Goal: Task Accomplishment & Management: Use online tool/utility

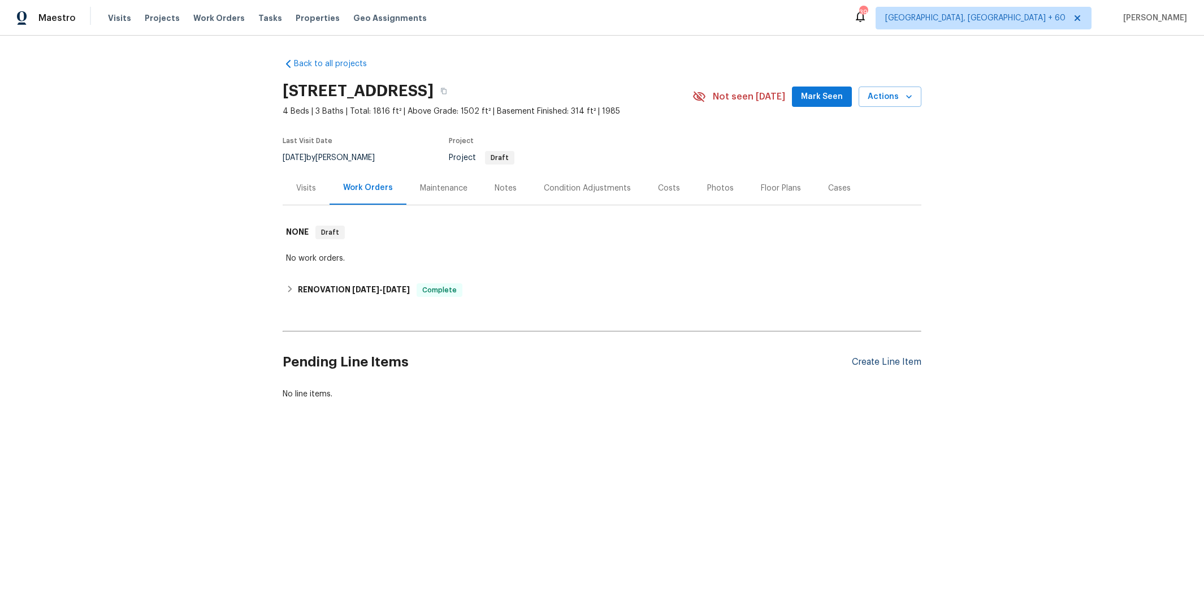
click at [872, 358] on div "Create Line Item" at bounding box center [887, 362] width 70 height 11
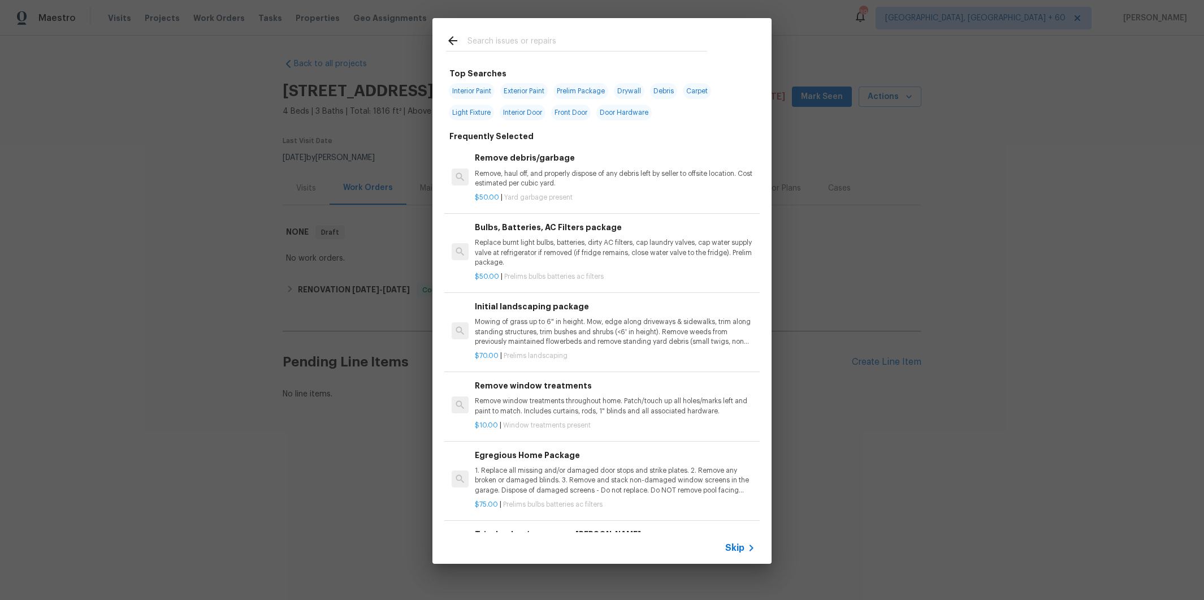
click at [558, 46] on input "text" at bounding box center [587, 42] width 240 height 17
click at [914, 50] on div "Top Searches Interior Paint Exterior Paint Prelim Package Drywall Debris Carpet…" at bounding box center [602, 291] width 1204 height 582
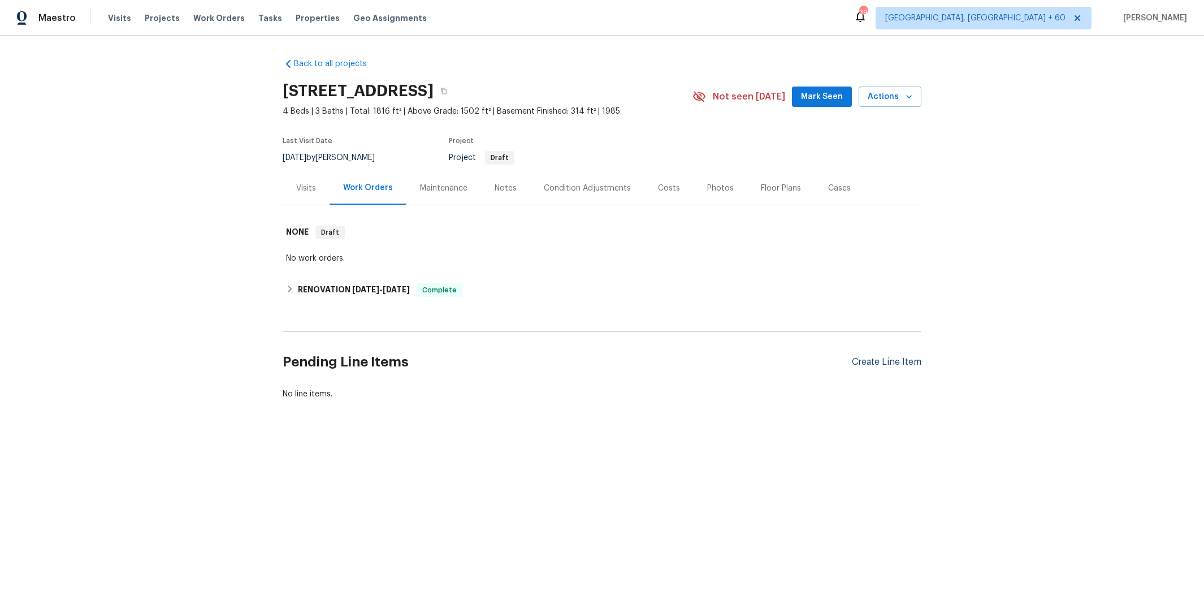
click at [862, 362] on div "Create Line Item" at bounding box center [887, 362] width 70 height 11
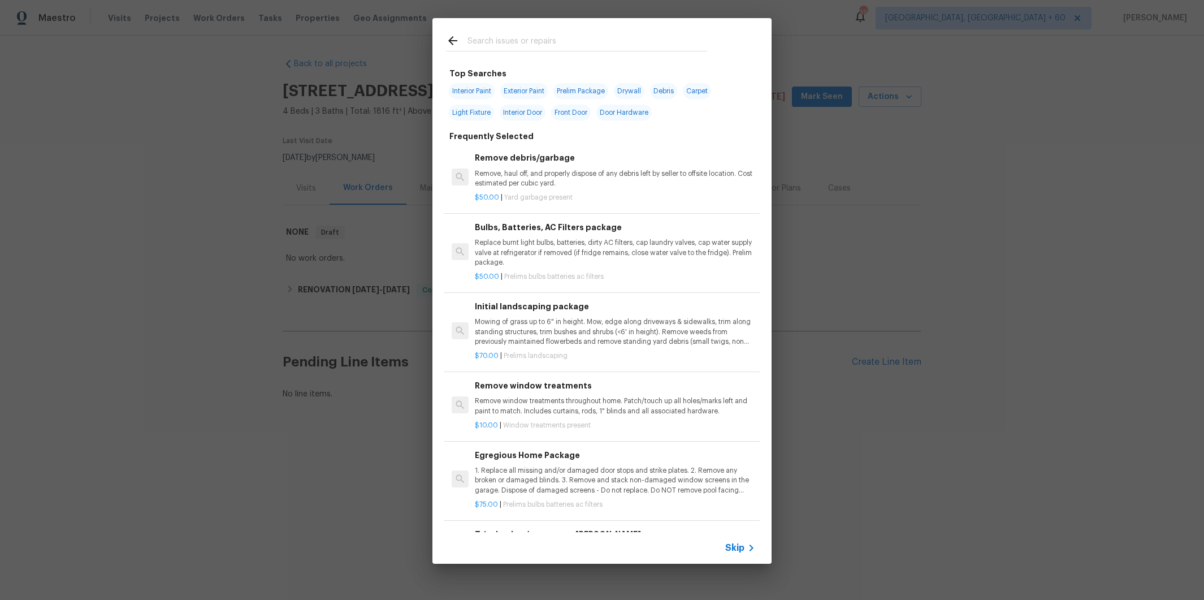
click at [619, 40] on input "text" at bounding box center [587, 42] width 240 height 17
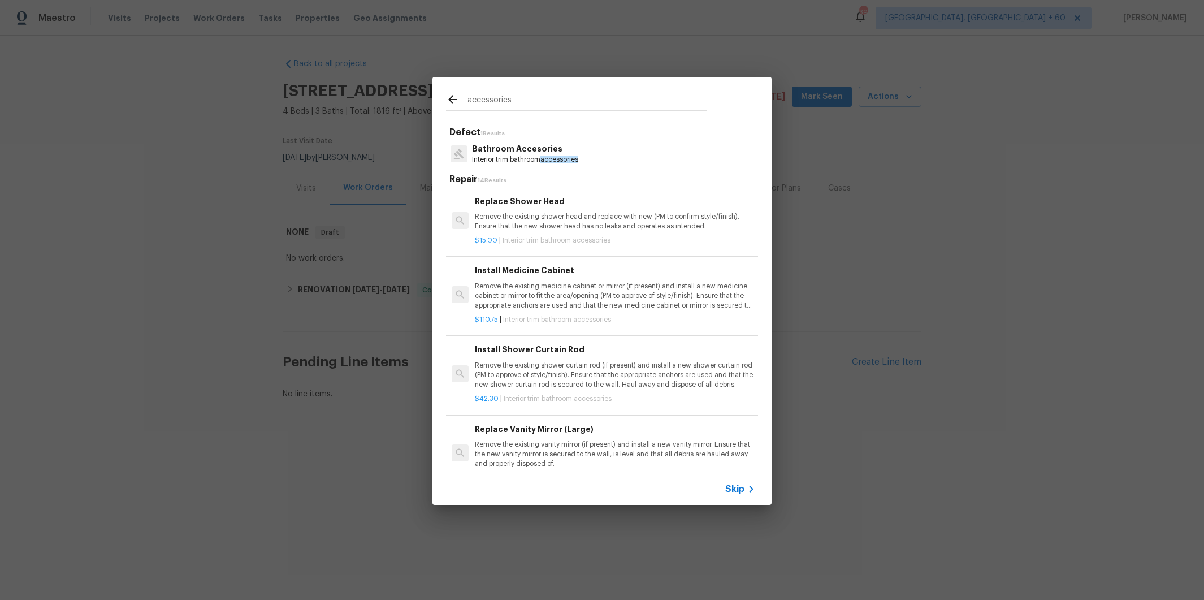
type input "accessories"
click at [532, 154] on p "Bathroom Accesories" at bounding box center [525, 149] width 106 height 12
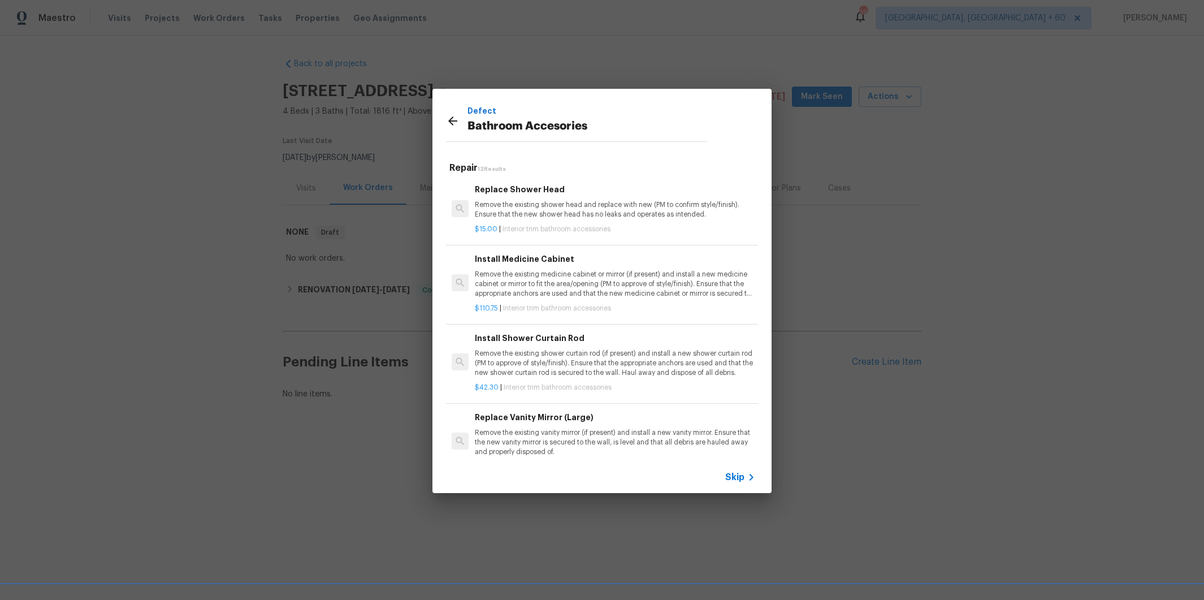
scroll to position [2, 0]
click at [450, 119] on icon at bounding box center [452, 120] width 9 height 9
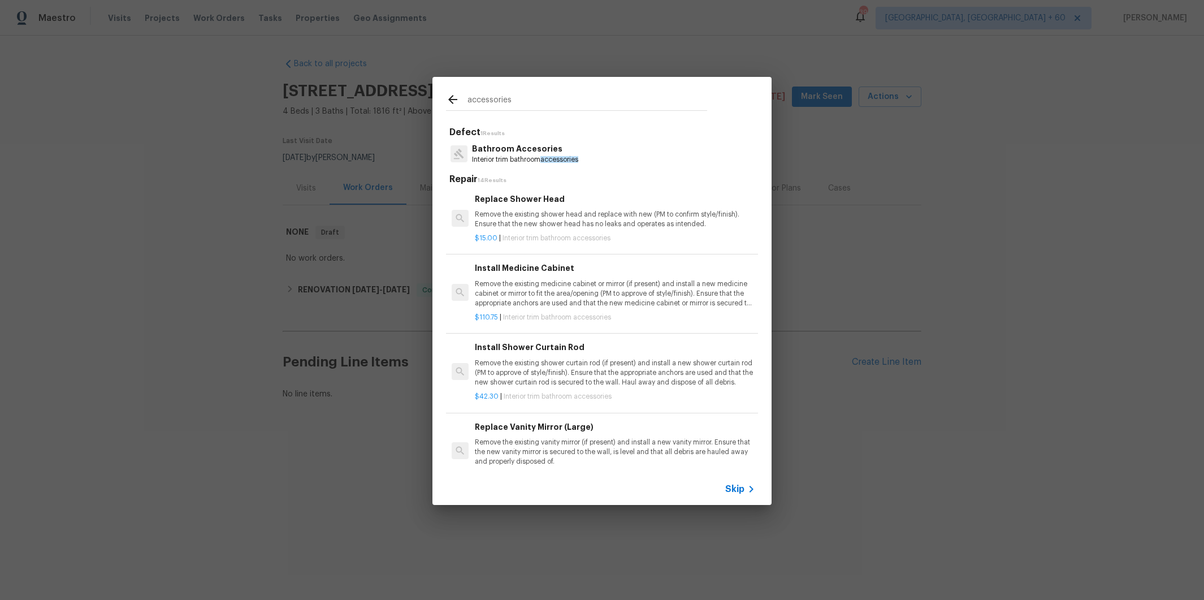
click at [488, 96] on input "accessories" at bounding box center [587, 101] width 240 height 17
drag, startPoint x: 514, startPoint y: 99, endPoint x: 460, endPoint y: 99, distance: 54.8
click at [460, 99] on div "accessories" at bounding box center [576, 101] width 261 height 17
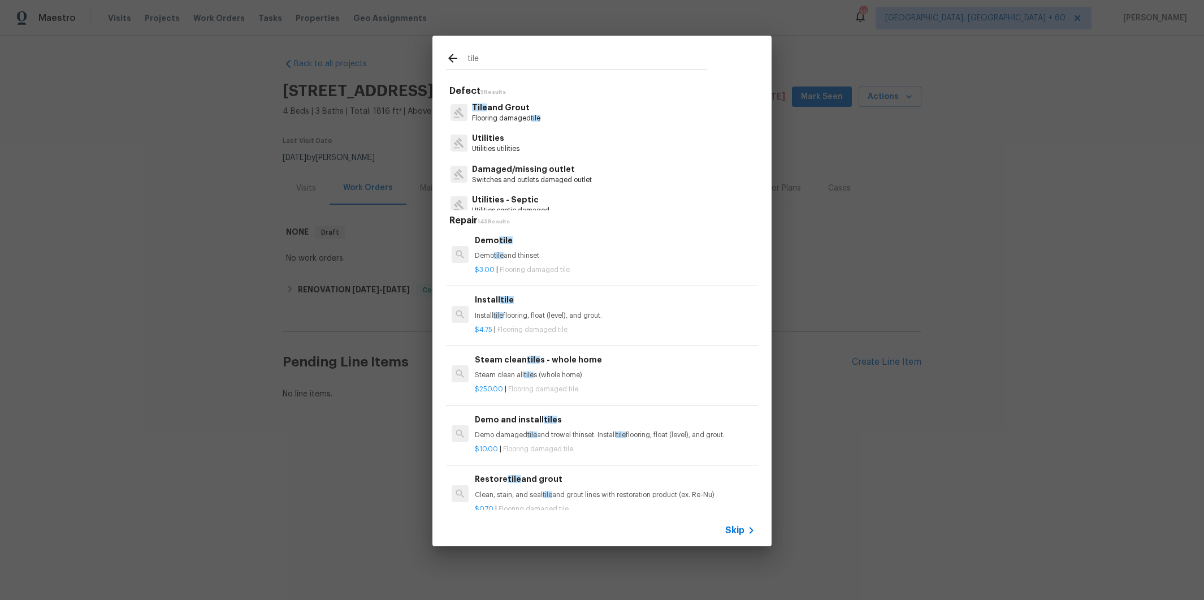
drag, startPoint x: 478, startPoint y: 59, endPoint x: 453, endPoint y: 57, distance: 24.5
click at [454, 57] on div "tile" at bounding box center [576, 59] width 261 height 17
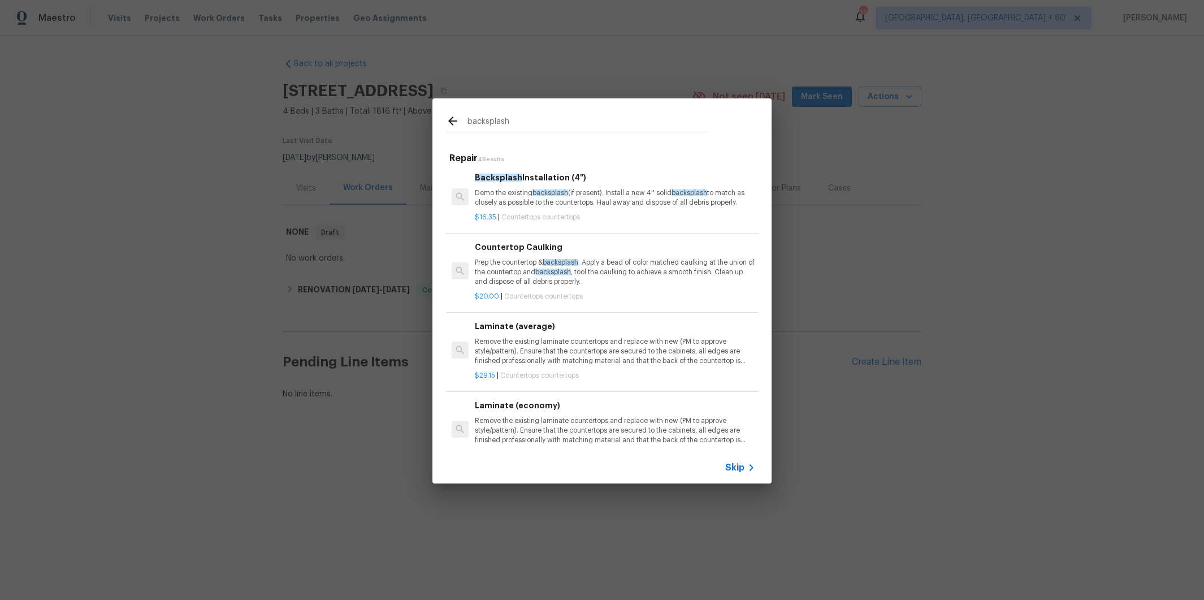
type input "backsplash"
click at [625, 200] on p "Demo the existing backsplash (if present). Install a new 4'' solid backsplash t…" at bounding box center [615, 197] width 280 height 19
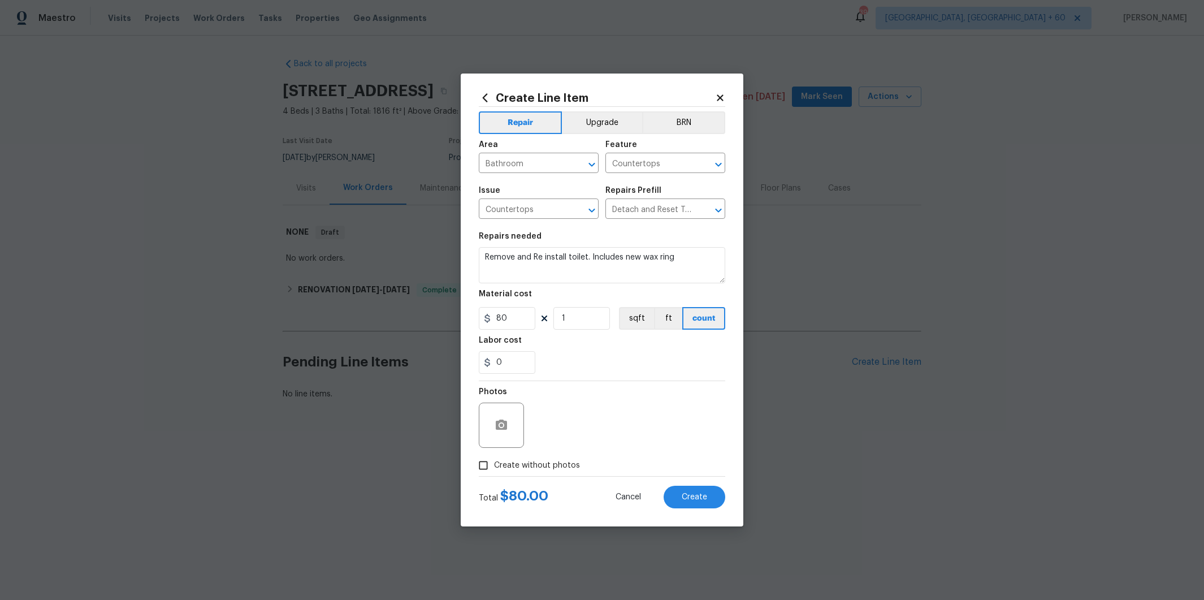
type textarea "Demo the existing backsplash (if present). Install a new 4'' solid backsplash t…"
type input "Backsplash Installation (4'') $16.35"
type input "16.35"
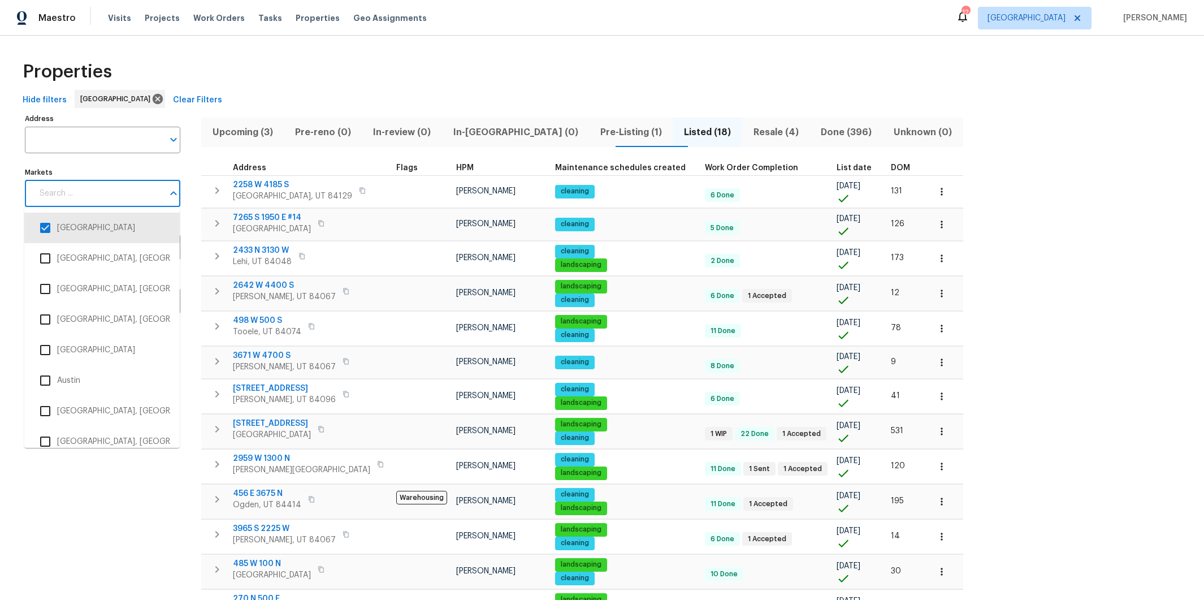
scroll to position [557, 0]
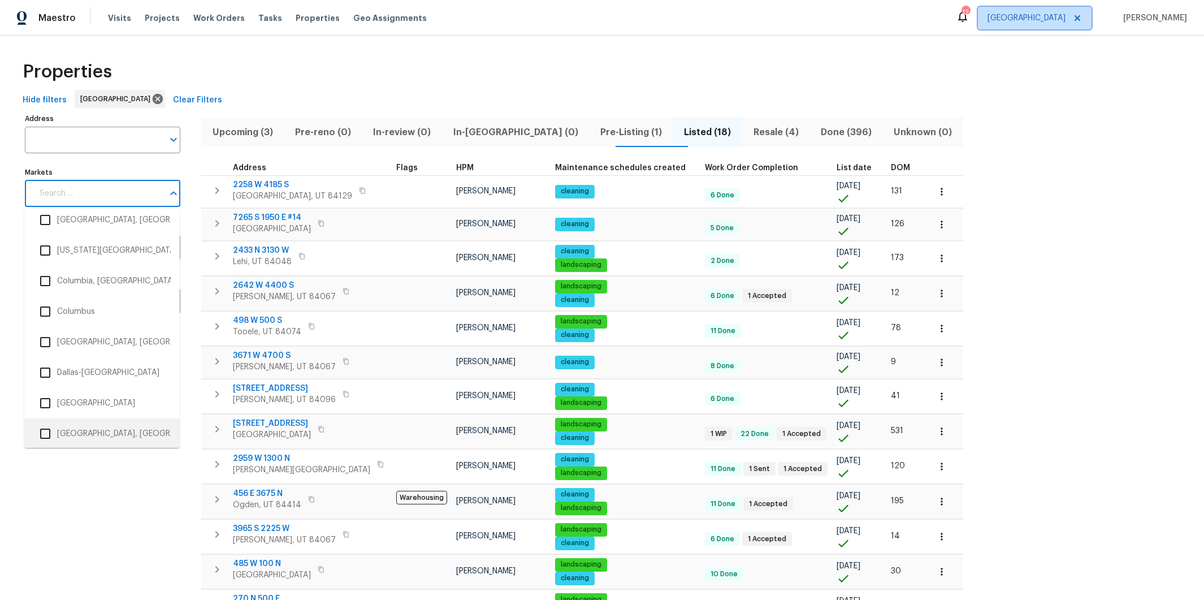
click at [1055, 18] on span "[GEOGRAPHIC_DATA]" at bounding box center [1026, 17] width 78 height 11
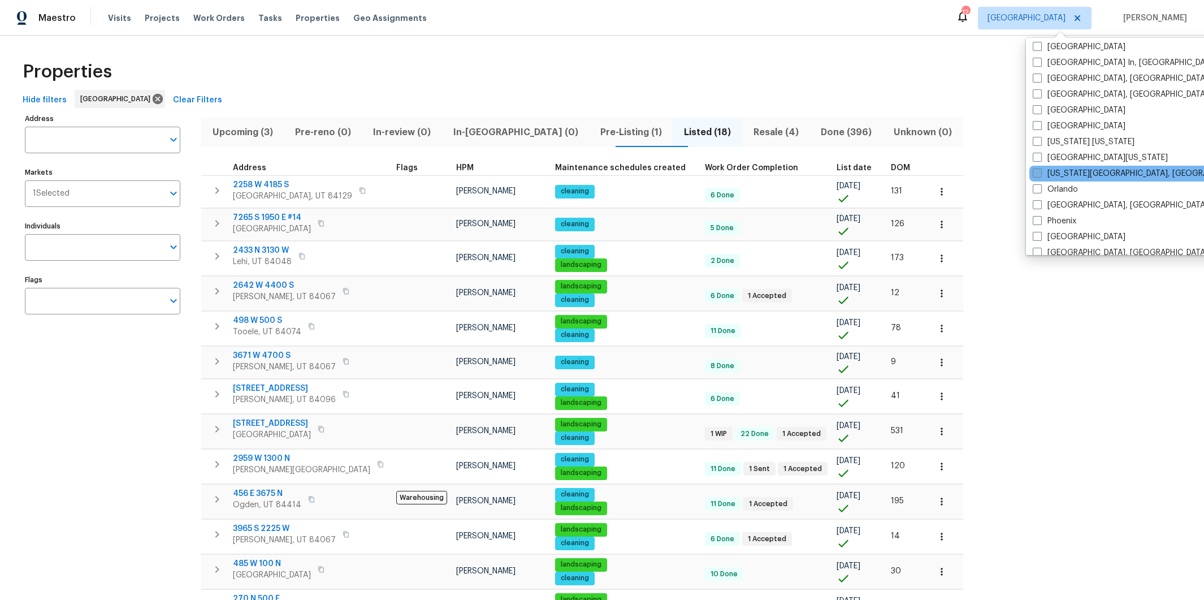
click at [1041, 172] on span at bounding box center [1037, 172] width 9 height 9
click at [1040, 172] on input "[US_STATE][GEOGRAPHIC_DATA], [GEOGRAPHIC_DATA]" at bounding box center [1036, 171] width 7 height 7
checkbox input "true"
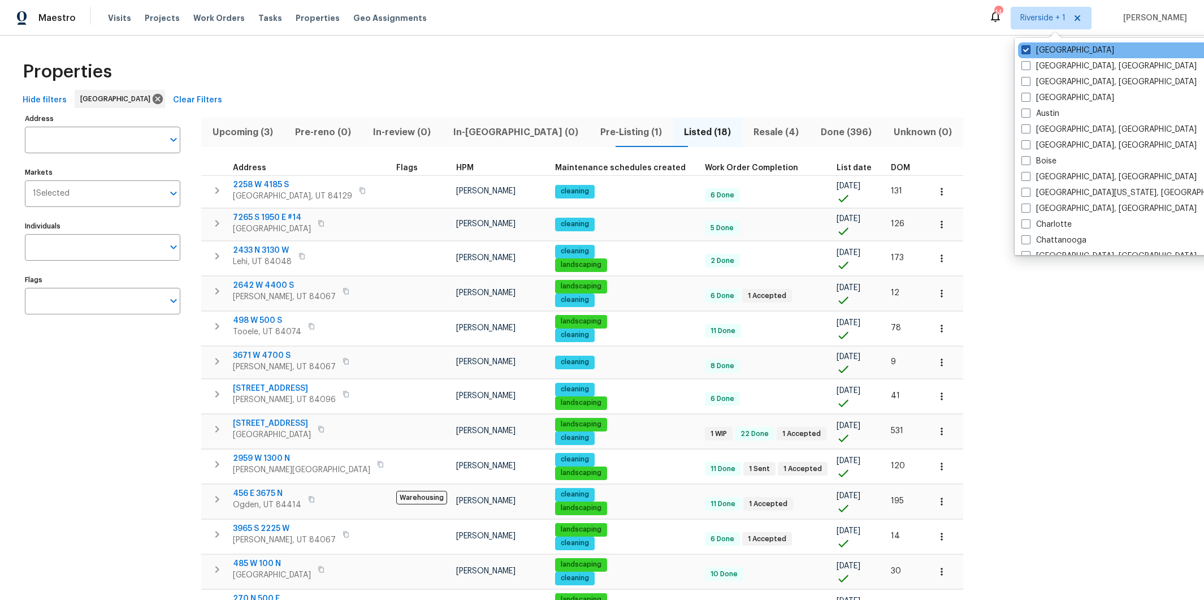
click at [1026, 51] on span at bounding box center [1025, 49] width 9 height 9
click at [1026, 51] on input "[GEOGRAPHIC_DATA]" at bounding box center [1024, 48] width 7 height 7
checkbox input "false"
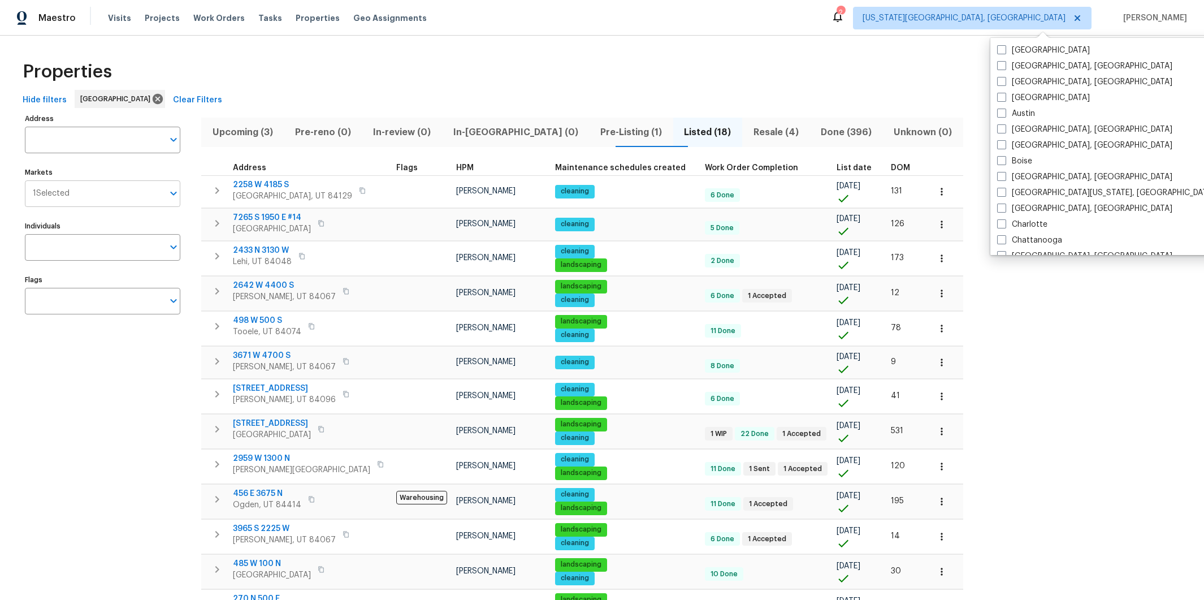
click at [102, 194] on input "Markets" at bounding box center [117, 193] width 94 height 27
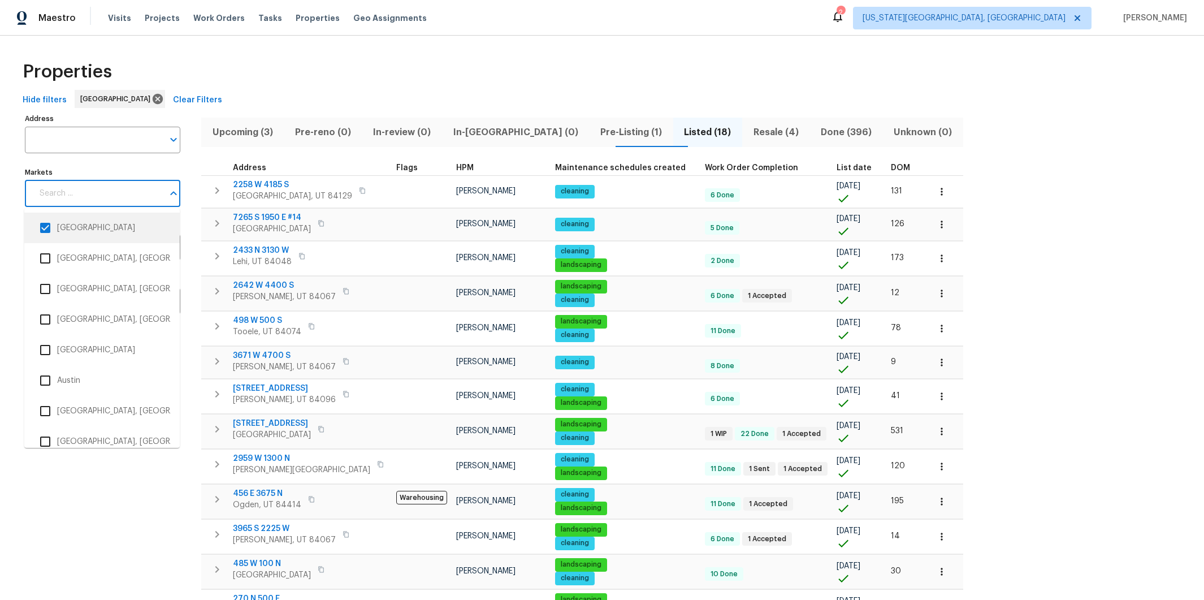
click at [45, 230] on input "checkbox" at bounding box center [45, 228] width 24 height 24
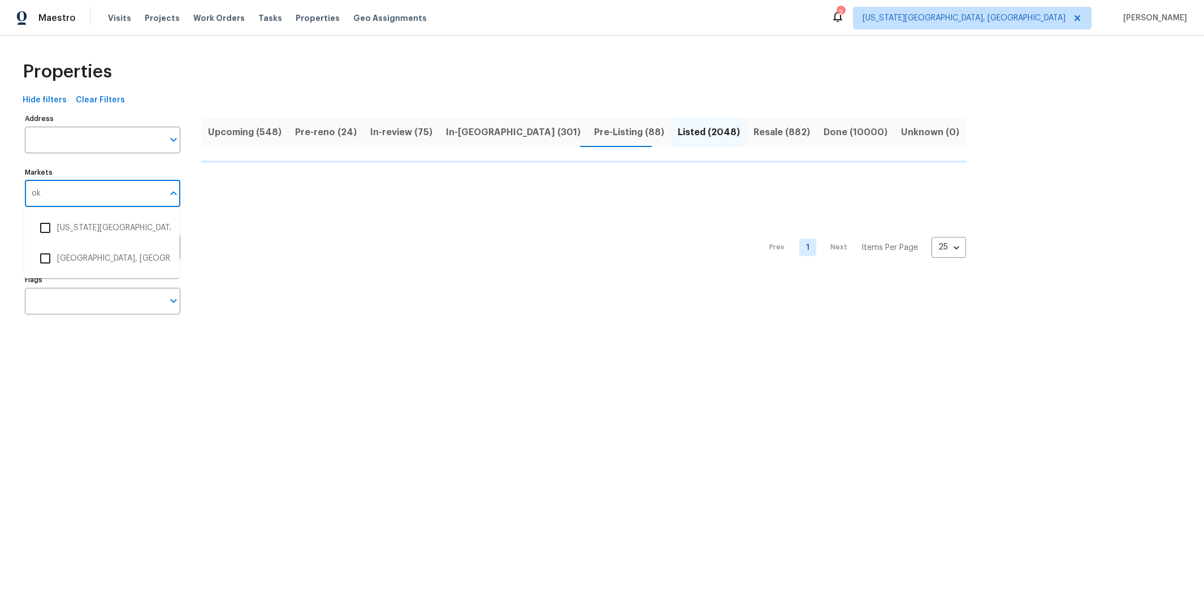
type input "okl"
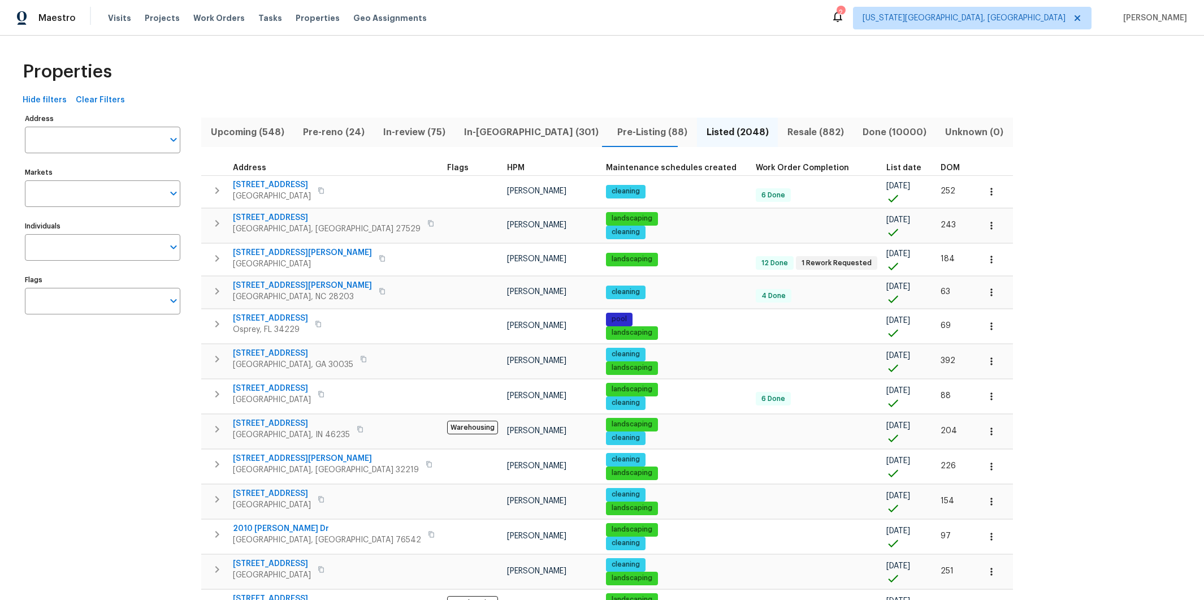
click at [168, 370] on div "Address Address Markets Markets Individuals Individuals Flags Flags" at bounding box center [110, 595] width 170 height 968
click at [87, 189] on input "Markets" at bounding box center [94, 193] width 138 height 27
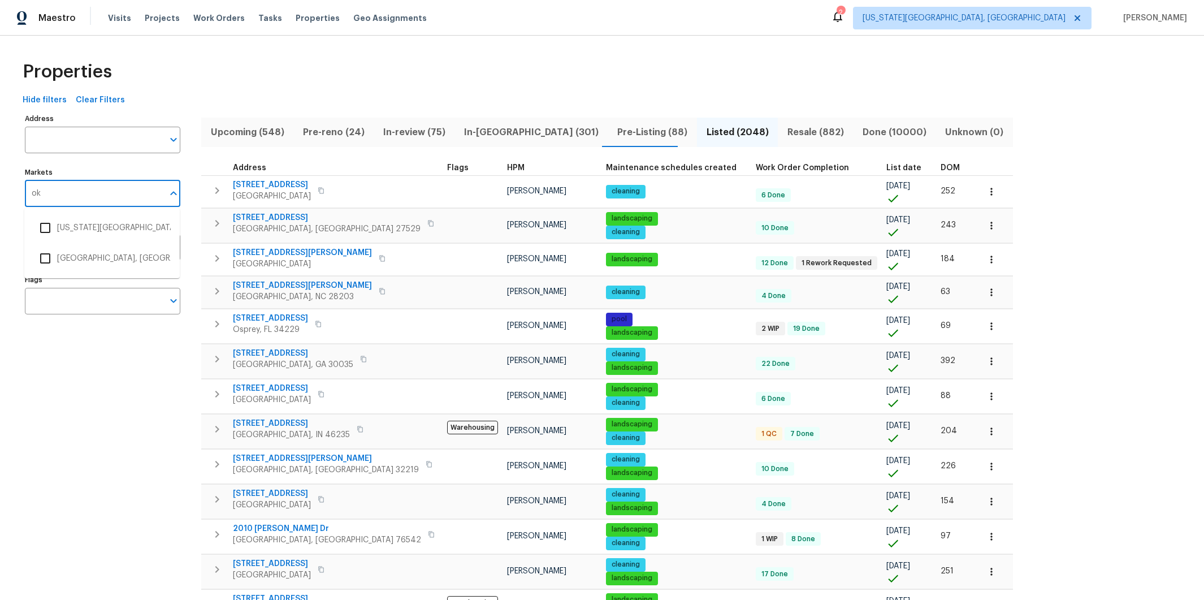
type input "okl"
click at [49, 228] on input "checkbox" at bounding box center [45, 228] width 24 height 24
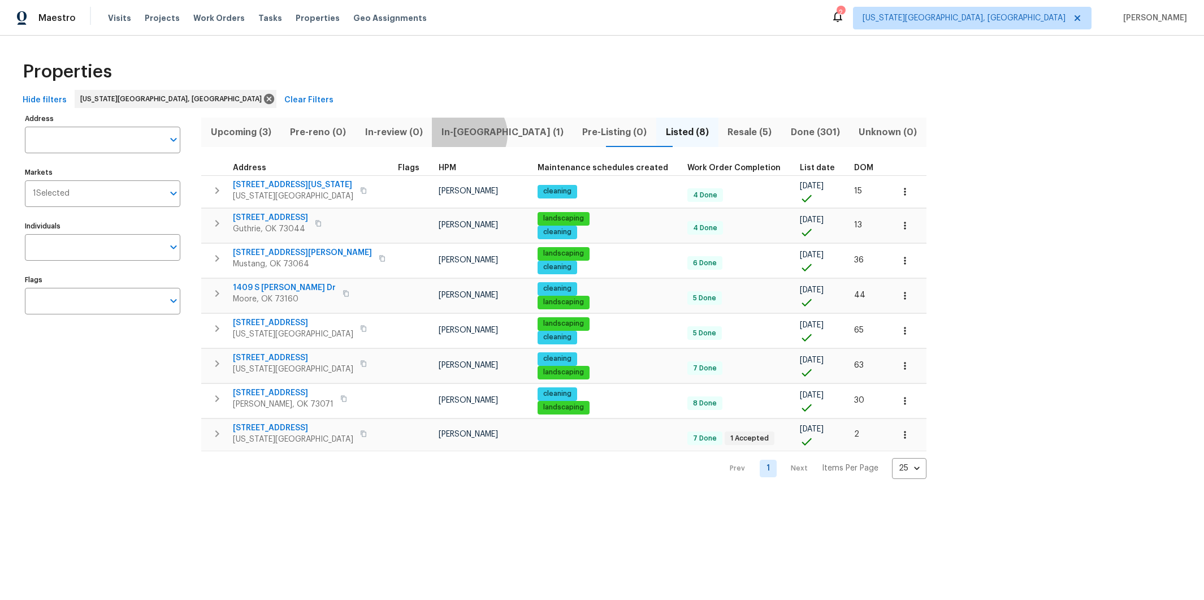
click at [483, 135] on span "In-[GEOGRAPHIC_DATA] (1)" at bounding box center [502, 132] width 127 height 16
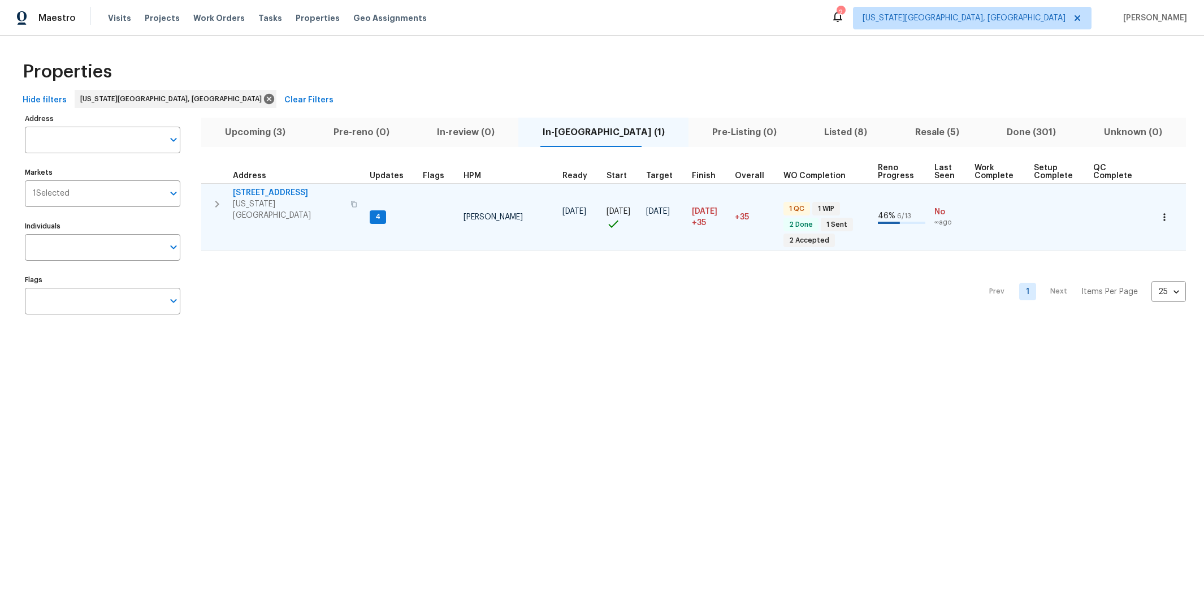
click at [216, 201] on icon "button" at bounding box center [217, 204] width 4 height 7
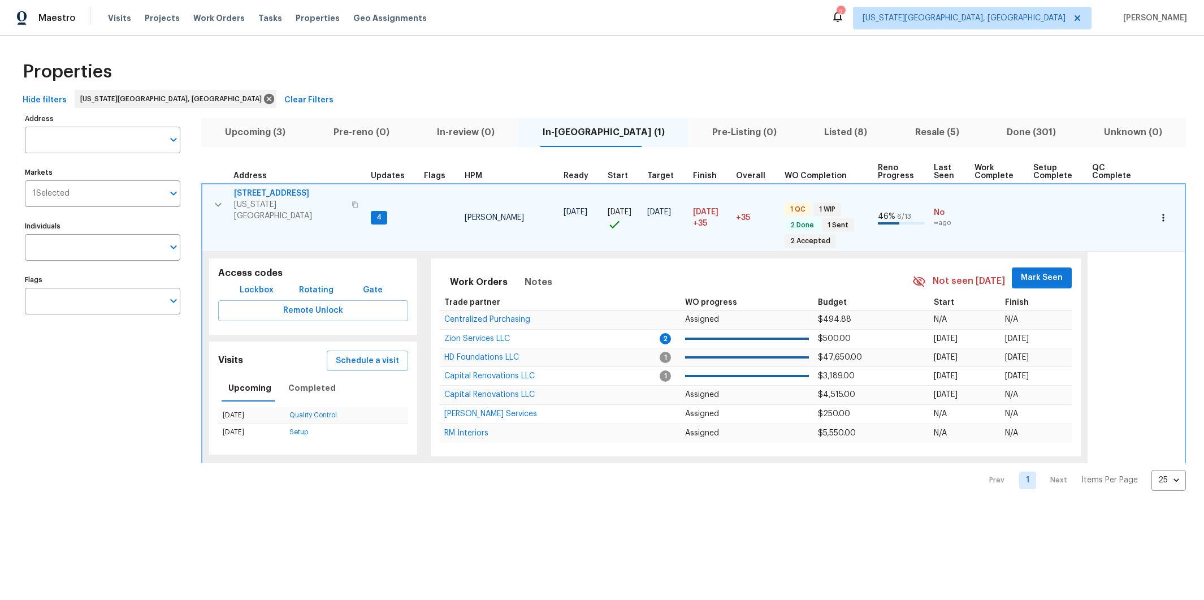
click at [254, 193] on span "[STREET_ADDRESS]" at bounding box center [289, 193] width 111 height 11
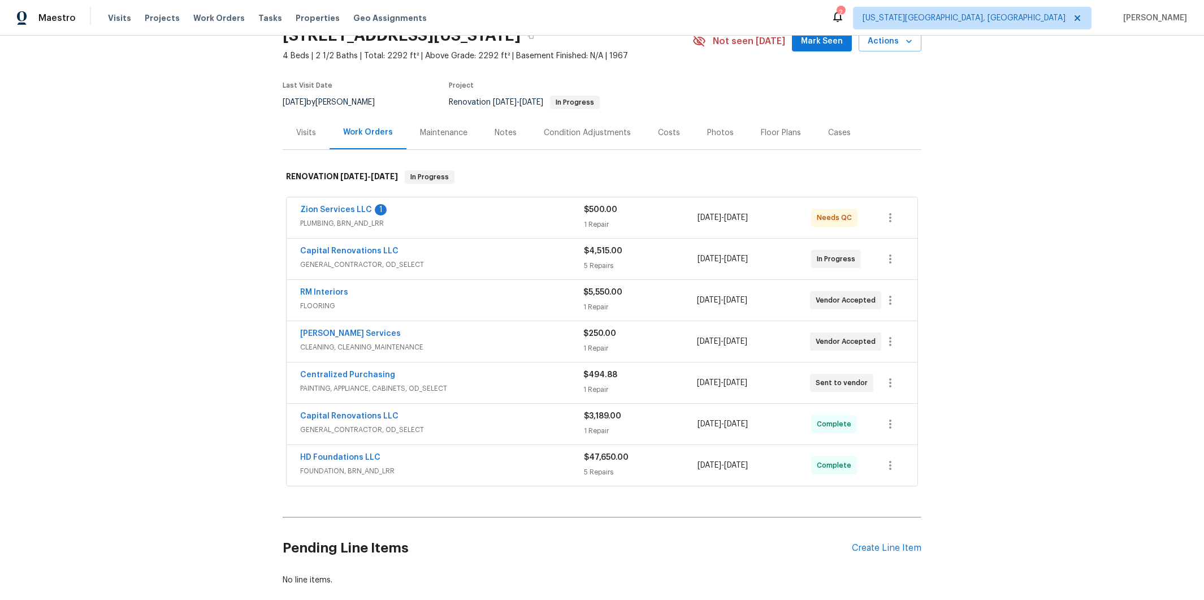
scroll to position [128, 0]
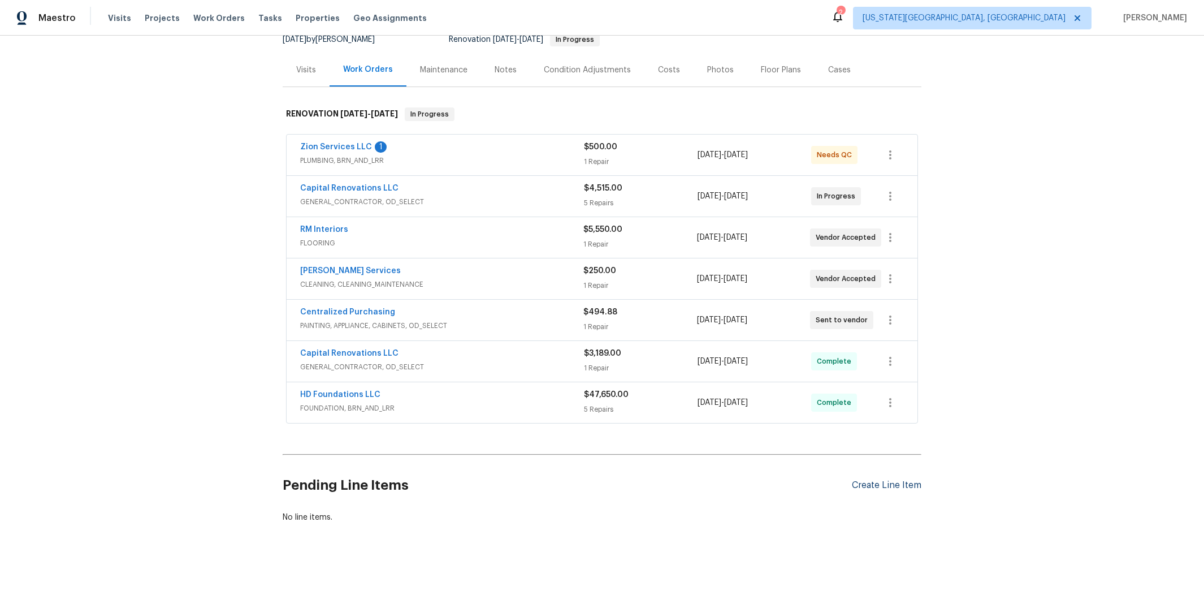
click at [891, 480] on div "Create Line Item" at bounding box center [887, 485] width 70 height 11
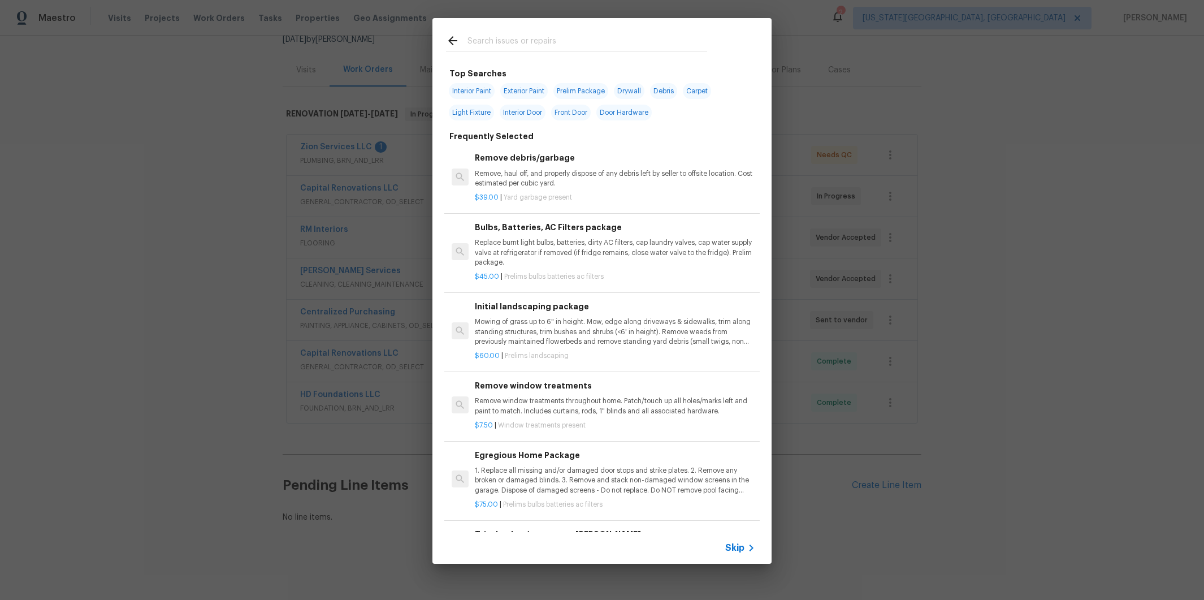
click at [562, 38] on input "text" at bounding box center [587, 42] width 240 height 17
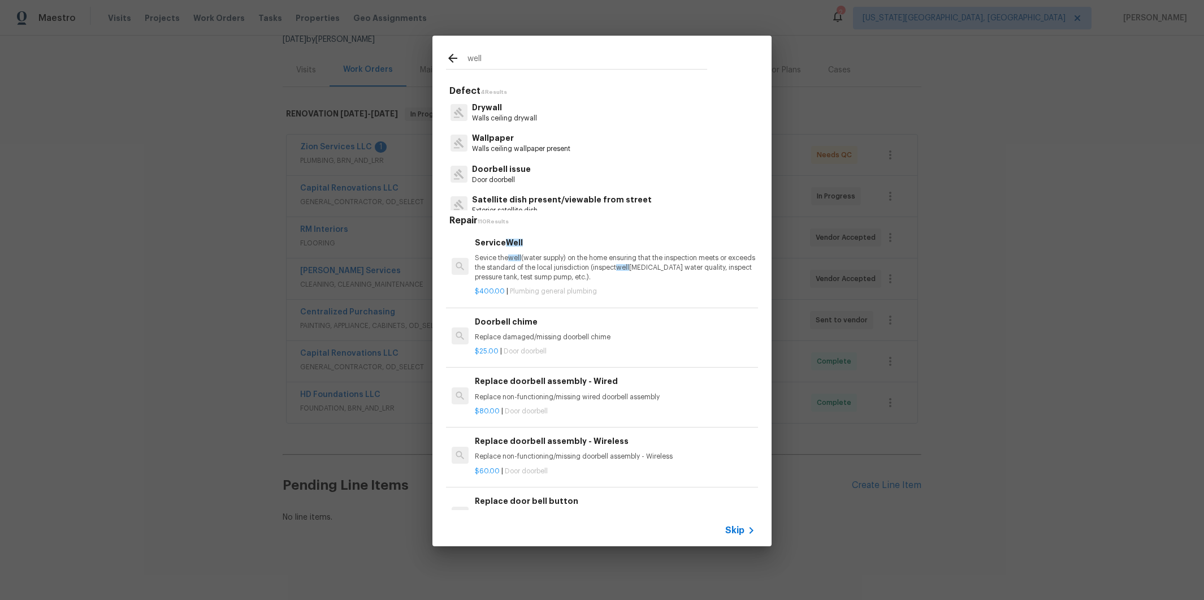
type input "well"
click at [456, 64] on icon at bounding box center [453, 58] width 14 height 14
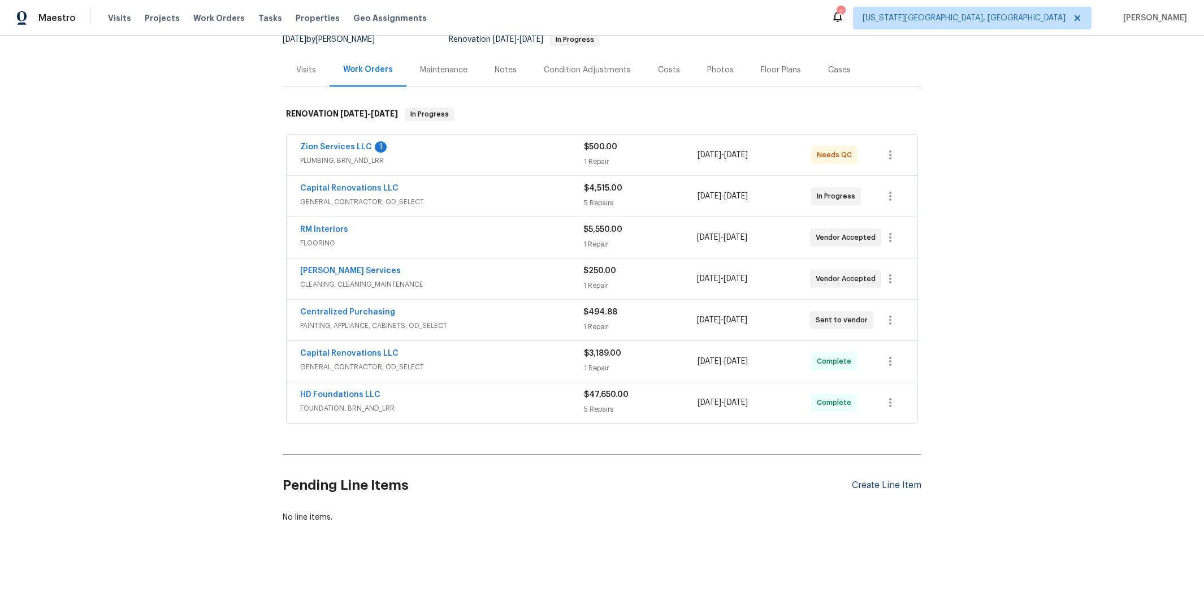
click at [858, 480] on div "Create Line Item" at bounding box center [887, 485] width 70 height 11
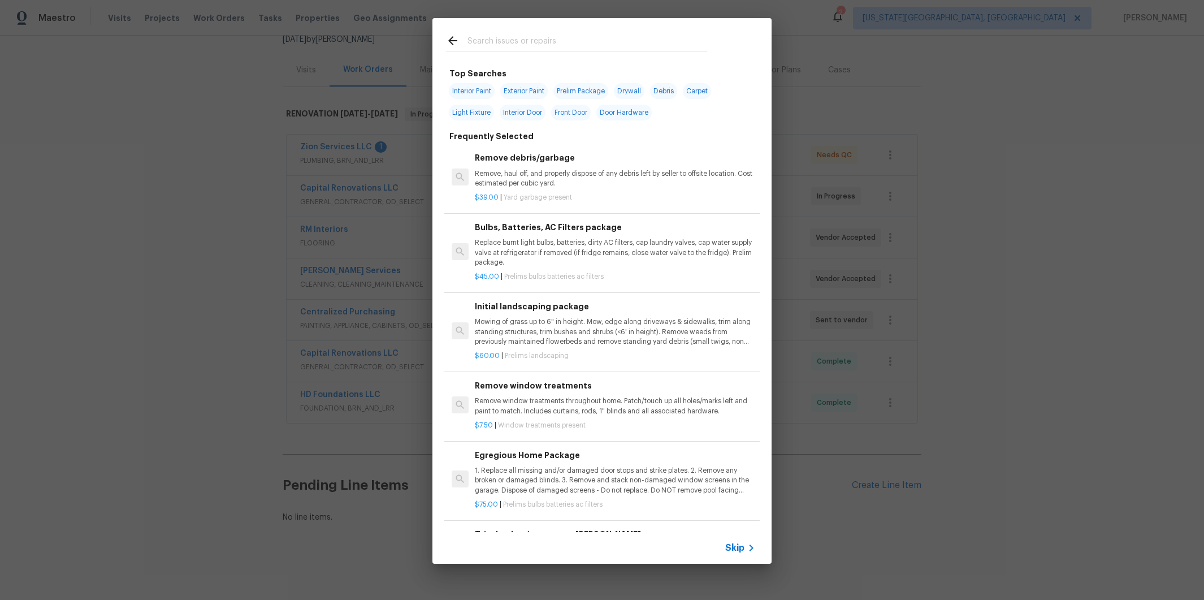
click at [494, 40] on input "text" at bounding box center [587, 42] width 240 height 17
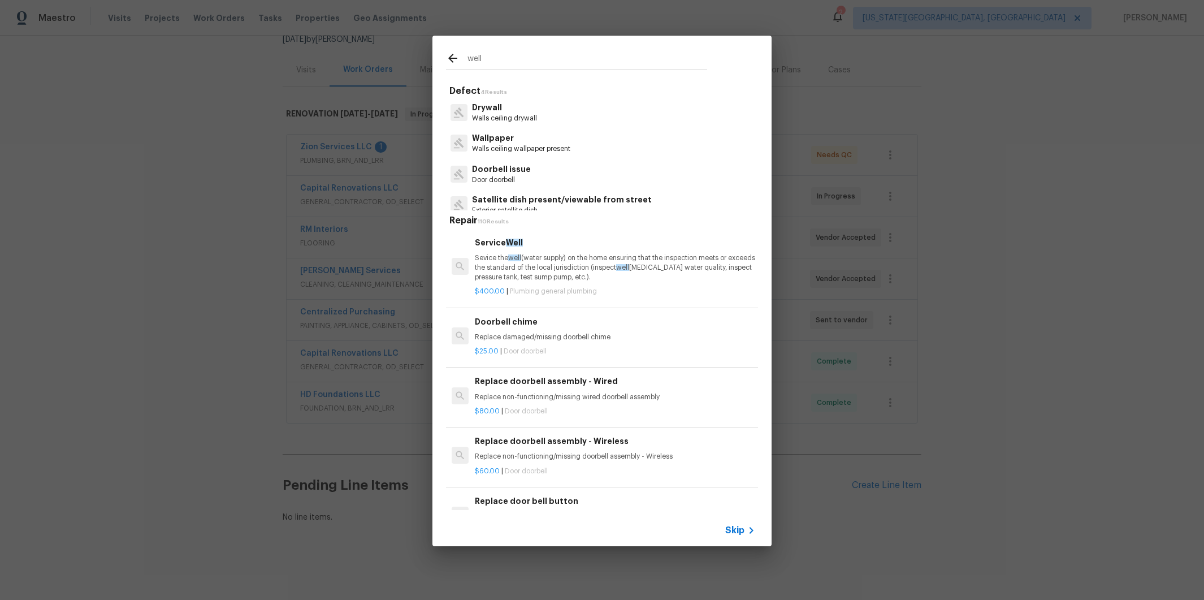
drag, startPoint x: 486, startPoint y: 58, endPoint x: 458, endPoint y: 57, distance: 27.2
click at [458, 57] on div "well" at bounding box center [576, 59] width 261 height 17
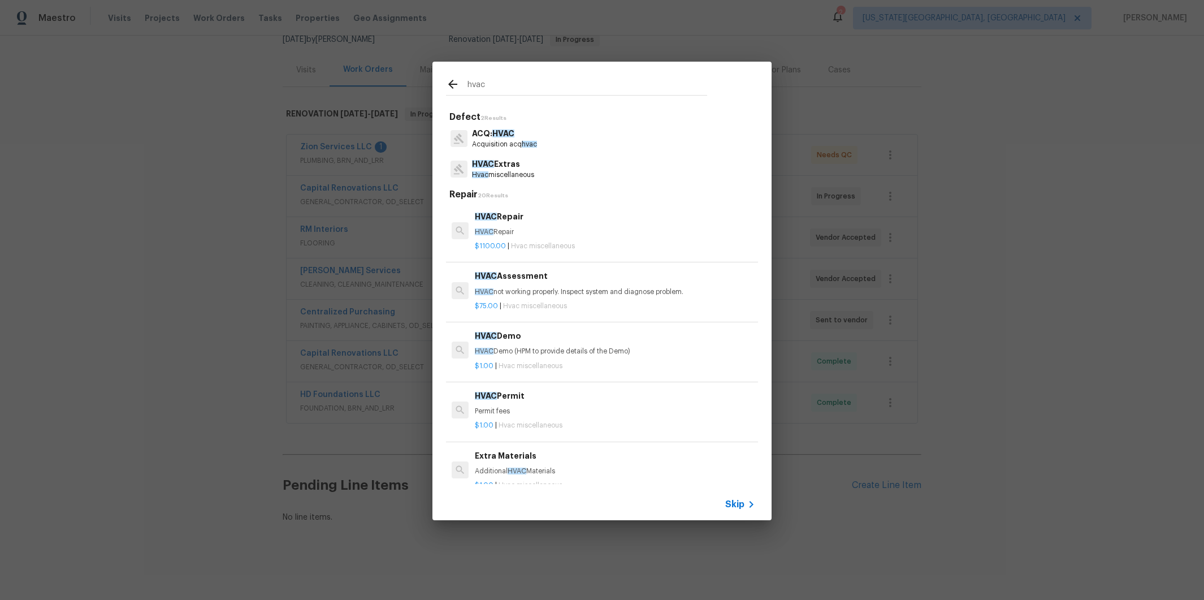
drag, startPoint x: 488, startPoint y: 83, endPoint x: 453, endPoint y: 84, distance: 35.0
click at [453, 84] on div "hvac" at bounding box center [576, 85] width 261 height 17
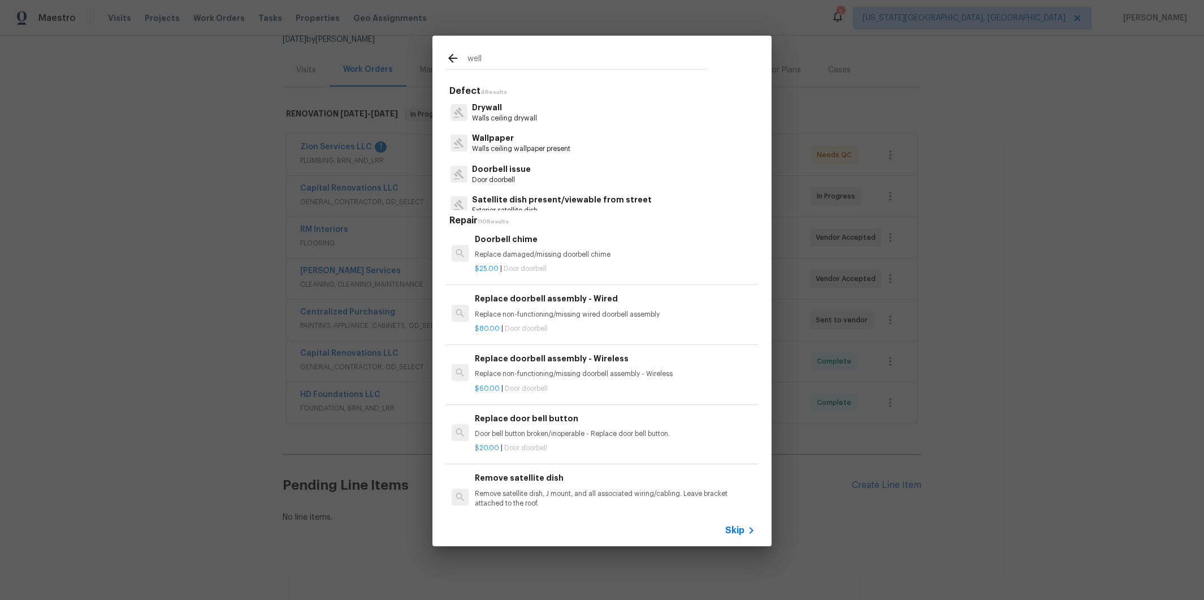
scroll to position [0, 0]
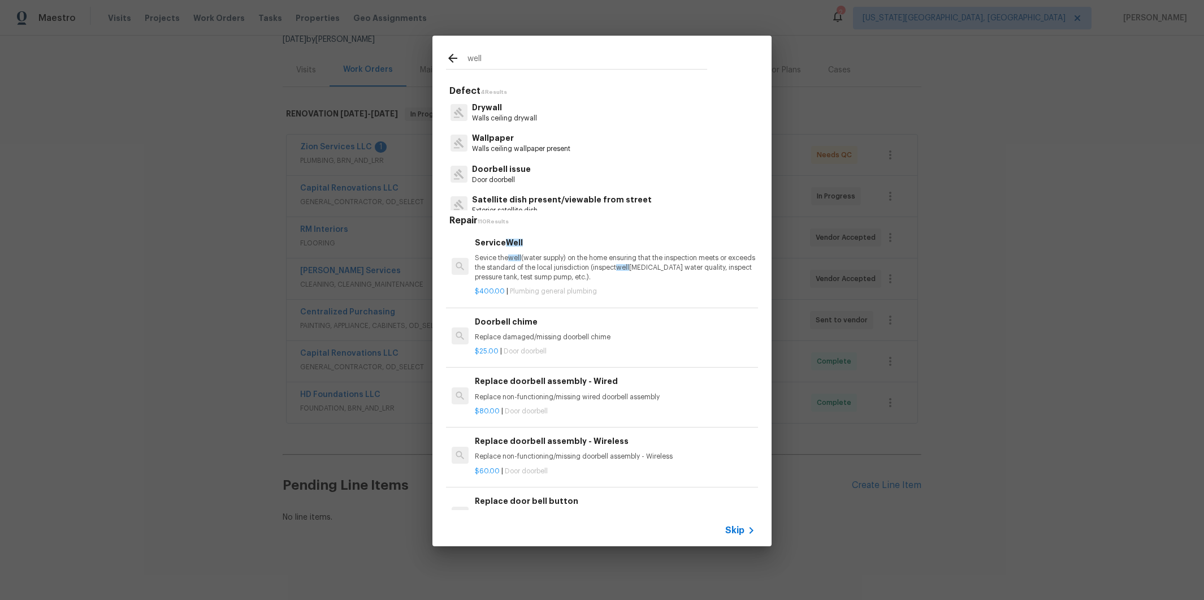
type input "well"
click at [452, 58] on icon at bounding box center [452, 58] width 9 height 9
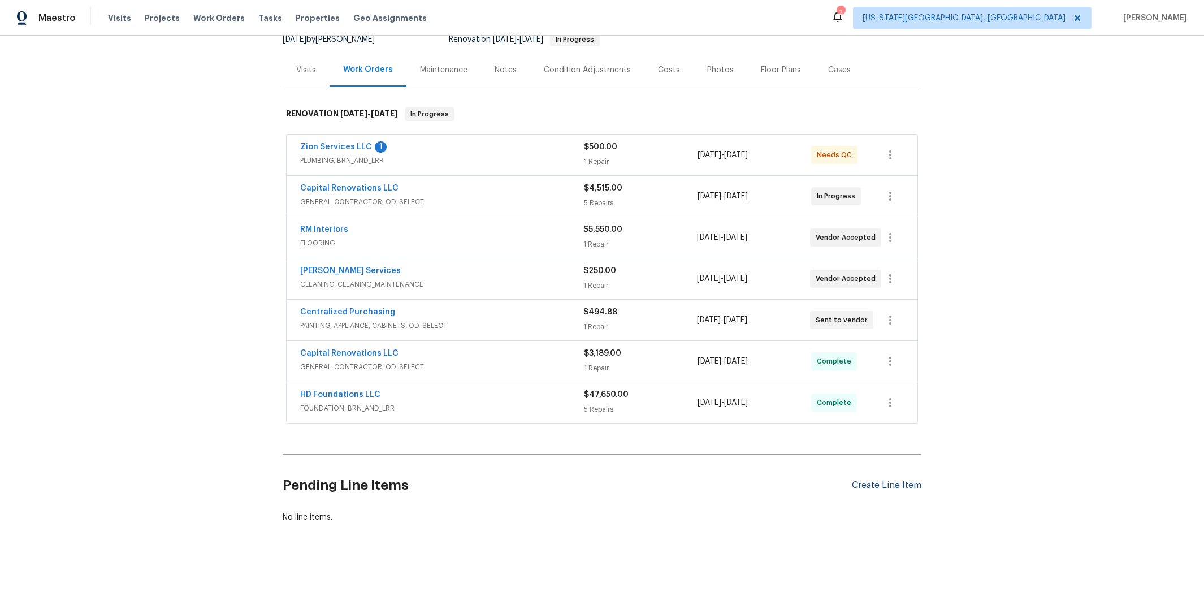
click at [873, 480] on div "Create Line Item" at bounding box center [887, 485] width 70 height 11
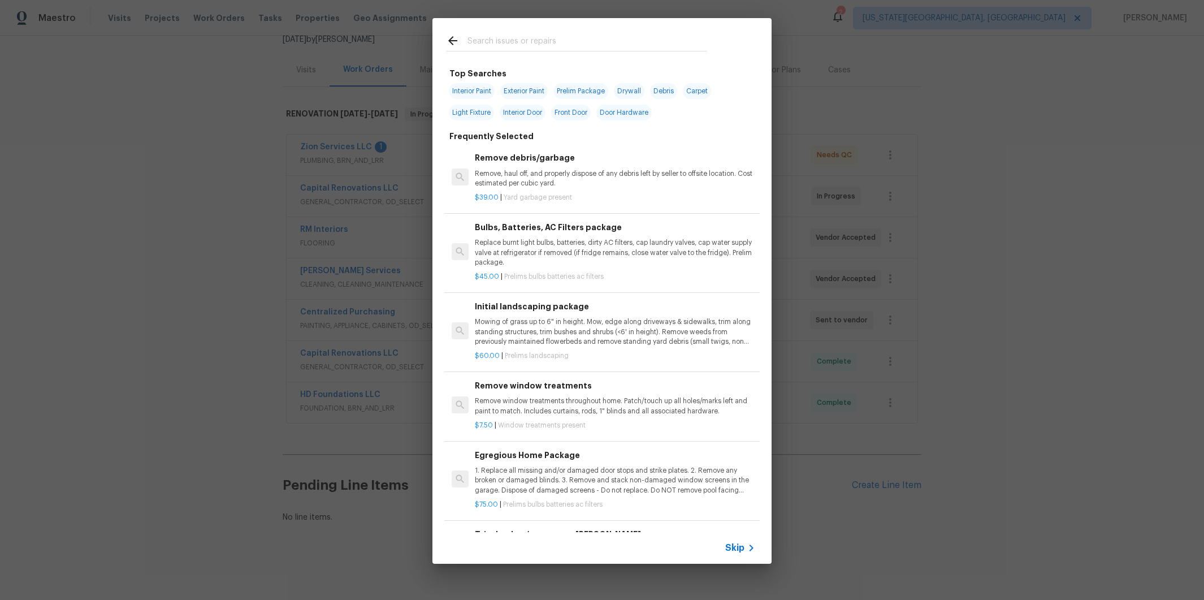
click at [730, 545] on span "Skip" at bounding box center [734, 547] width 19 height 11
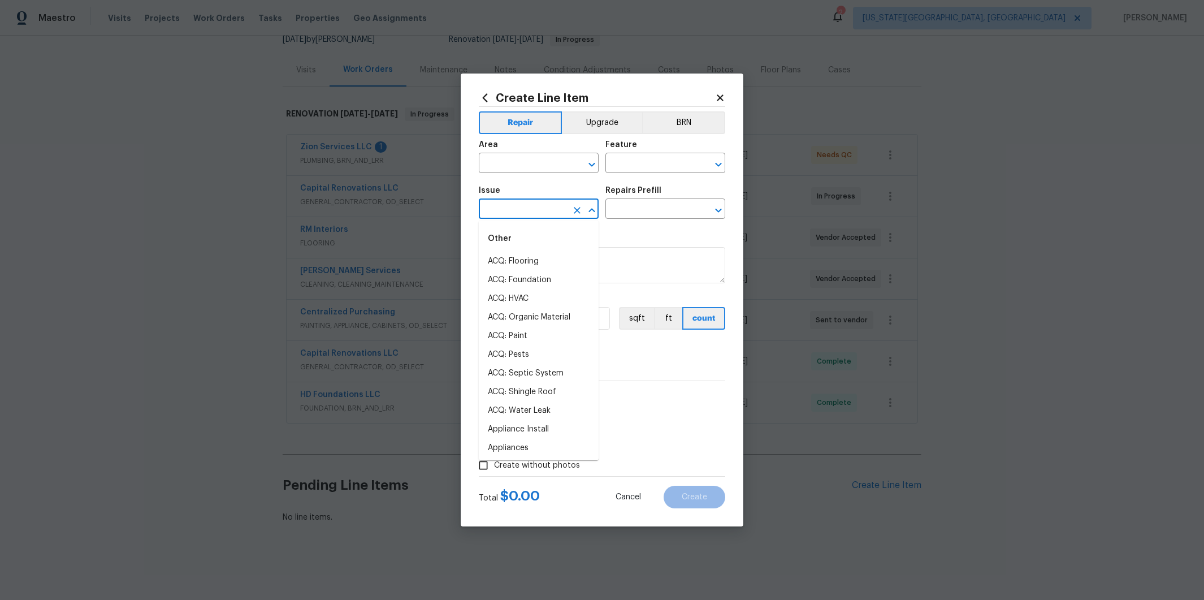
click at [539, 211] on input "text" at bounding box center [523, 210] width 88 height 18
type input "w"
click at [518, 280] on li "Utilities - Septic" at bounding box center [539, 280] width 120 height 19
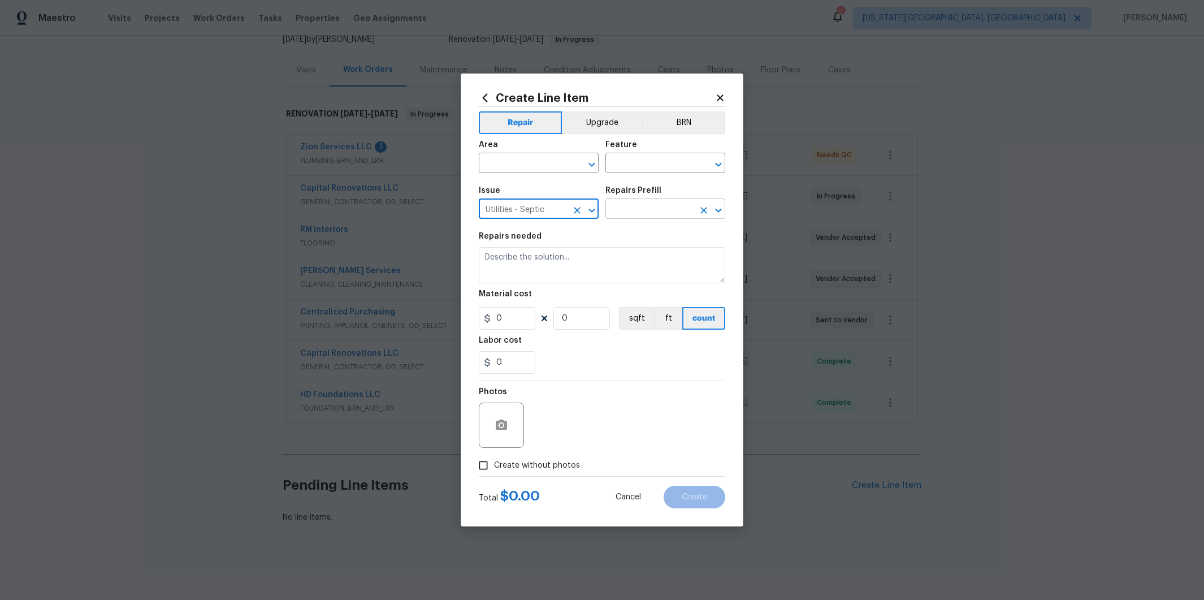
type input "Utilities - Septic"
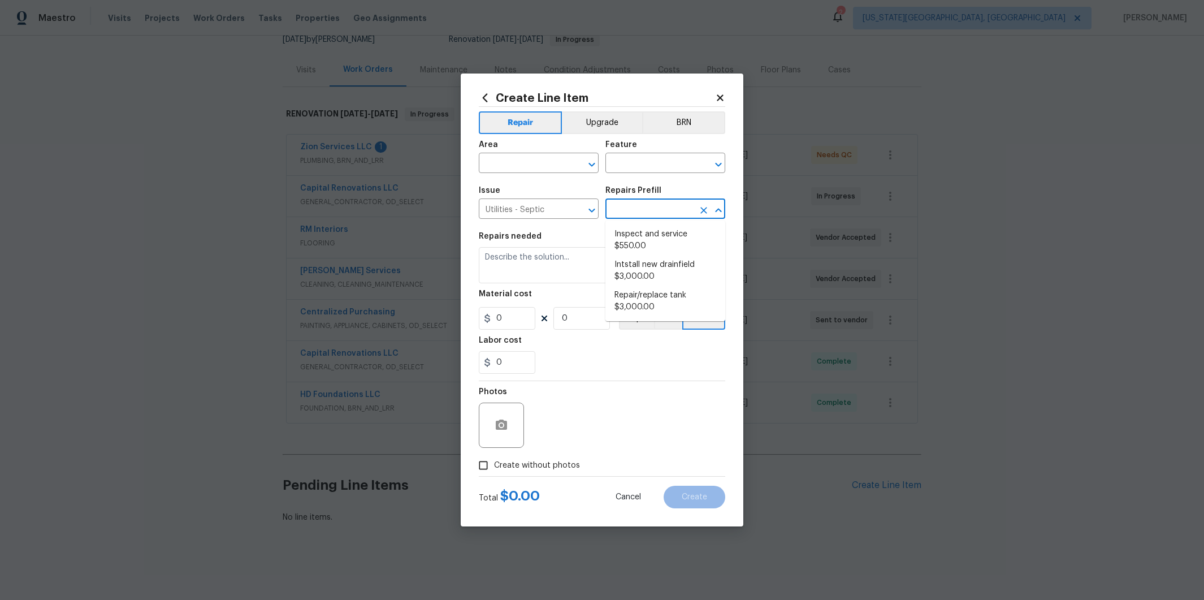
click at [630, 203] on input "text" at bounding box center [649, 210] width 88 height 18
type input "we"
click at [701, 210] on icon "Clear" at bounding box center [703, 210] width 11 height 11
click at [575, 210] on icon "Clear" at bounding box center [576, 210] width 11 height 11
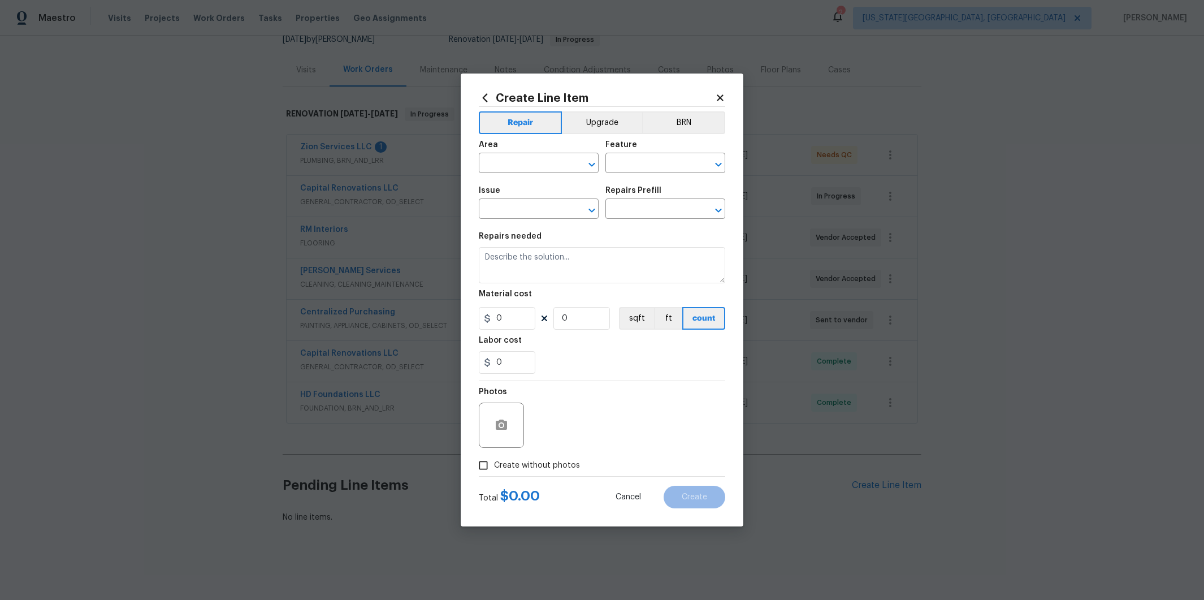
click at [722, 96] on icon at bounding box center [720, 97] width 6 height 6
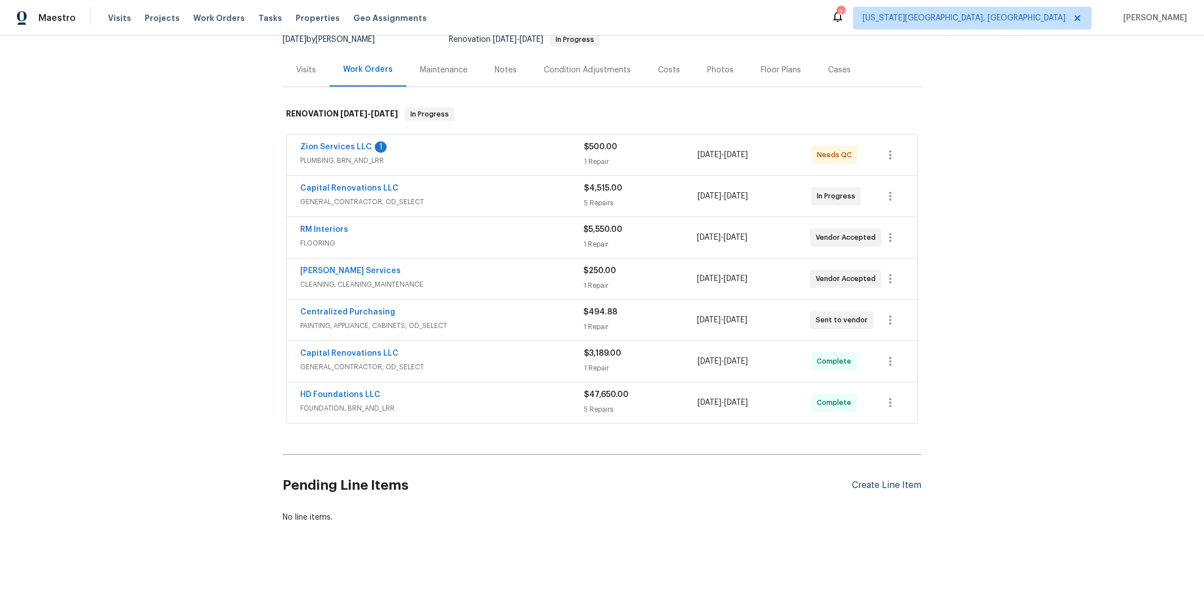
click at [866, 480] on div "Create Line Item" at bounding box center [887, 485] width 70 height 11
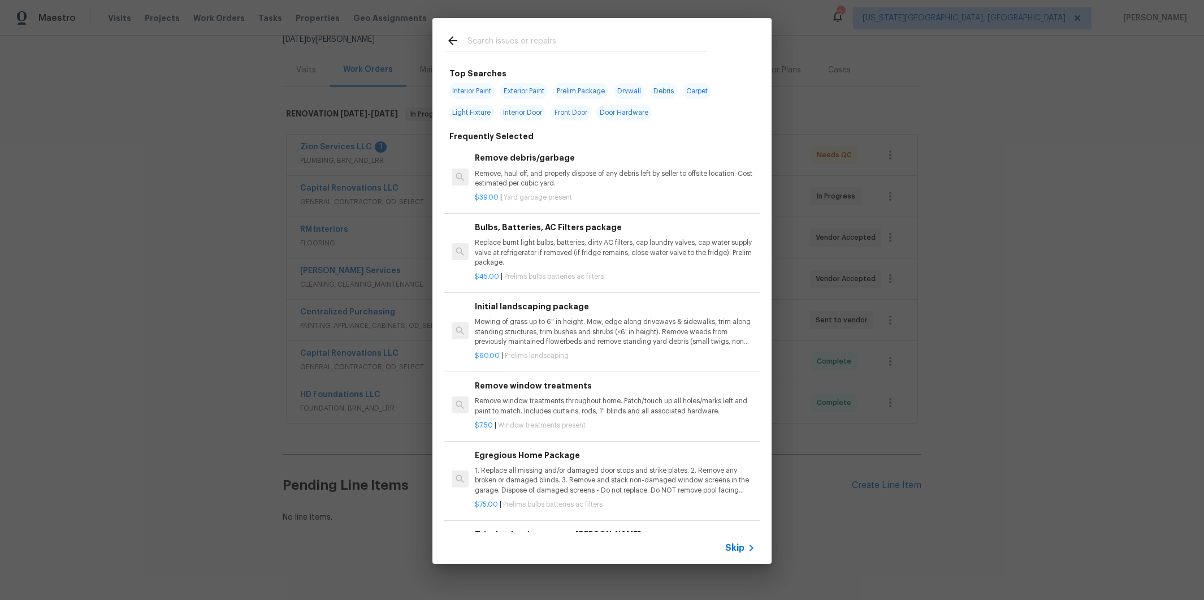
click at [545, 41] on input "text" at bounding box center [587, 42] width 240 height 17
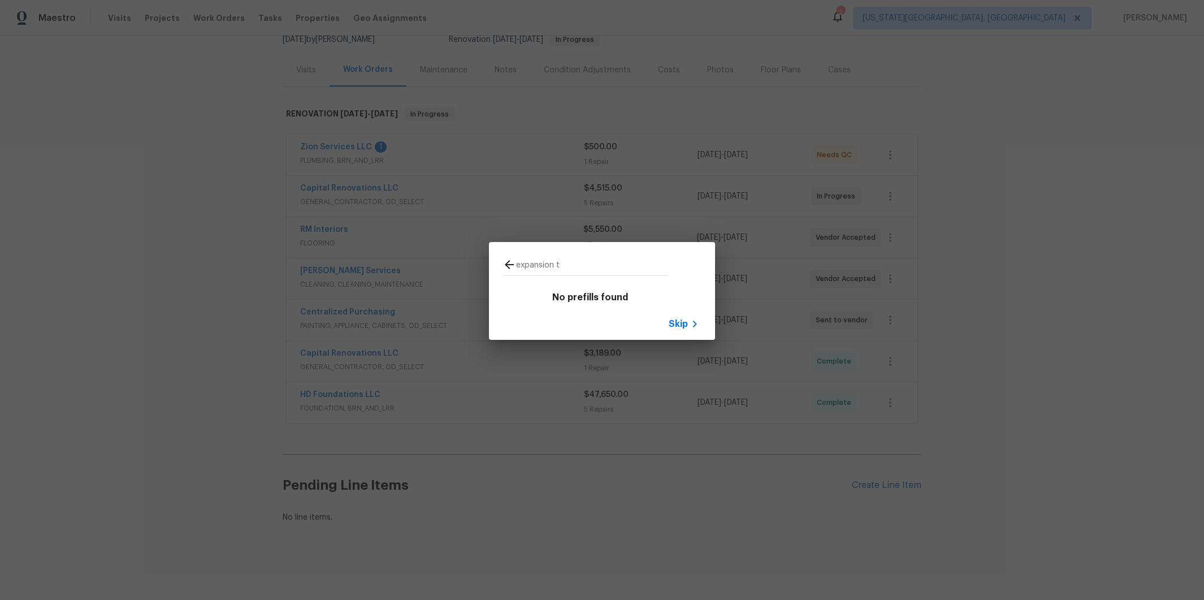
type input "expansion t"
click at [509, 262] on icon at bounding box center [509, 265] width 14 height 14
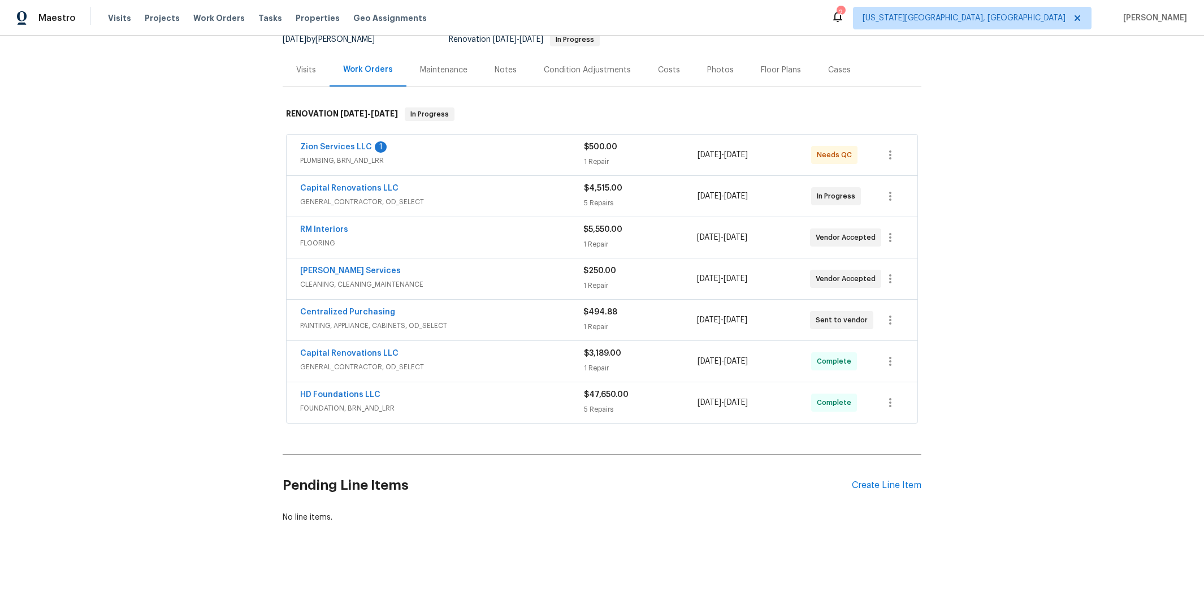
click at [508, 265] on div "[PERSON_NAME] Services" at bounding box center [441, 272] width 283 height 14
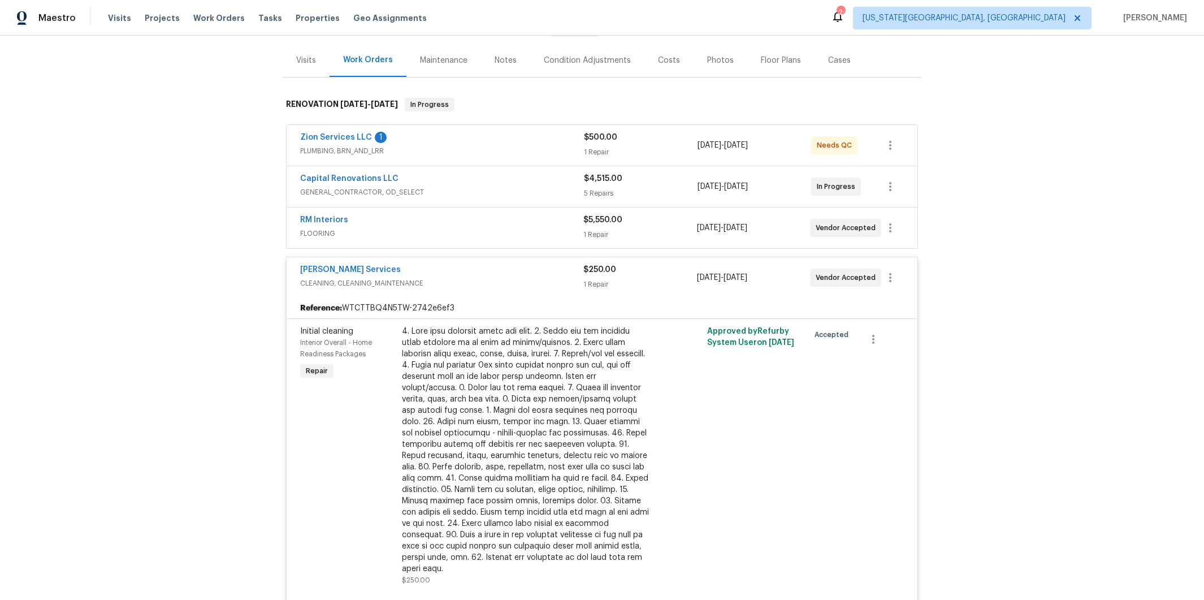
click at [664, 271] on div "$250.00" at bounding box center [639, 269] width 113 height 11
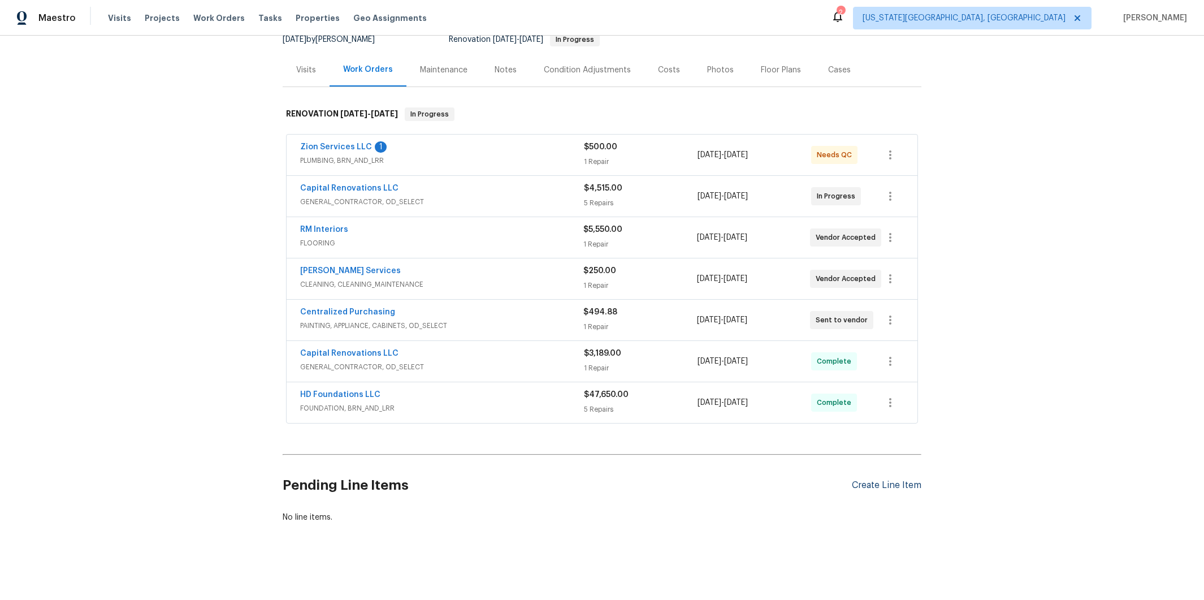
click at [901, 480] on div "Create Line Item" at bounding box center [887, 485] width 70 height 11
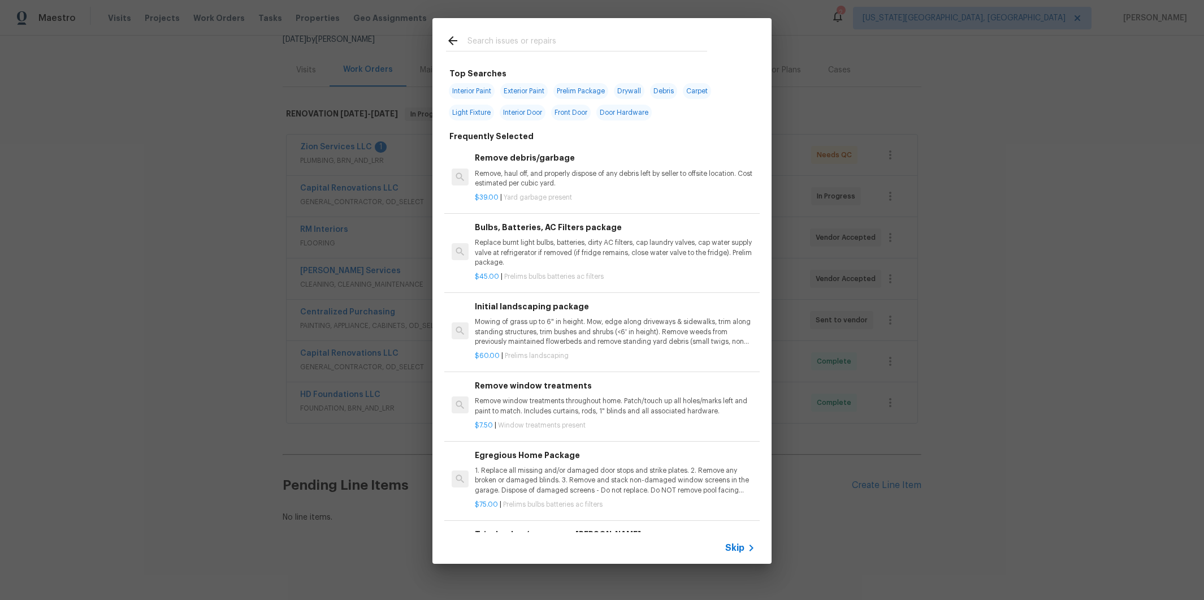
click at [501, 40] on input "text" at bounding box center [587, 42] width 240 height 17
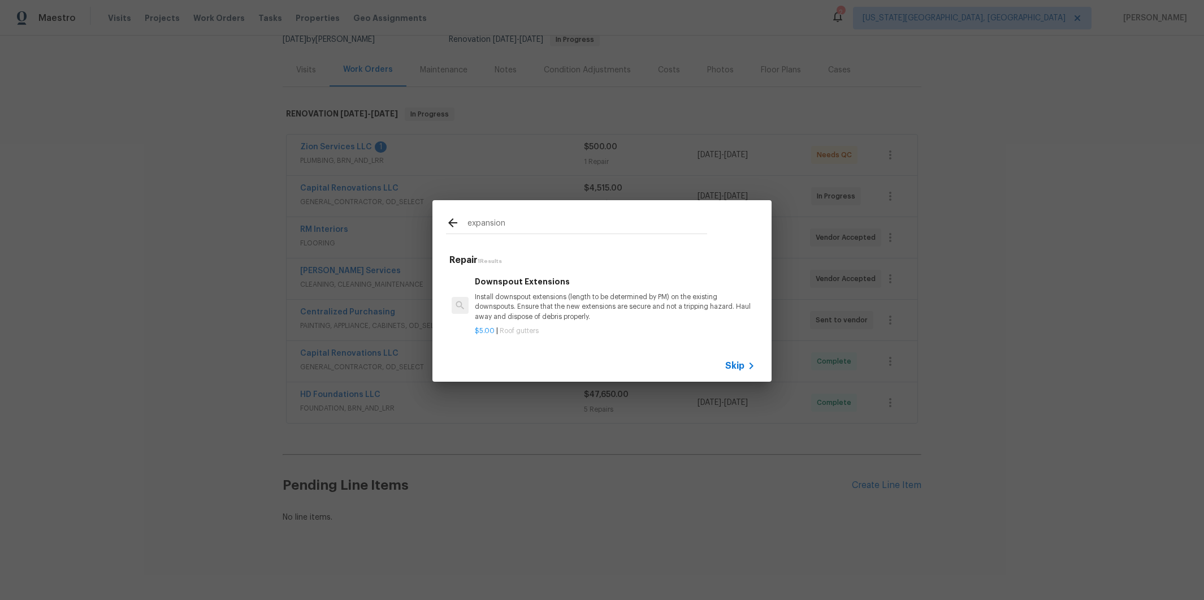
type input "expansion"
click at [452, 224] on icon at bounding box center [453, 223] width 14 height 14
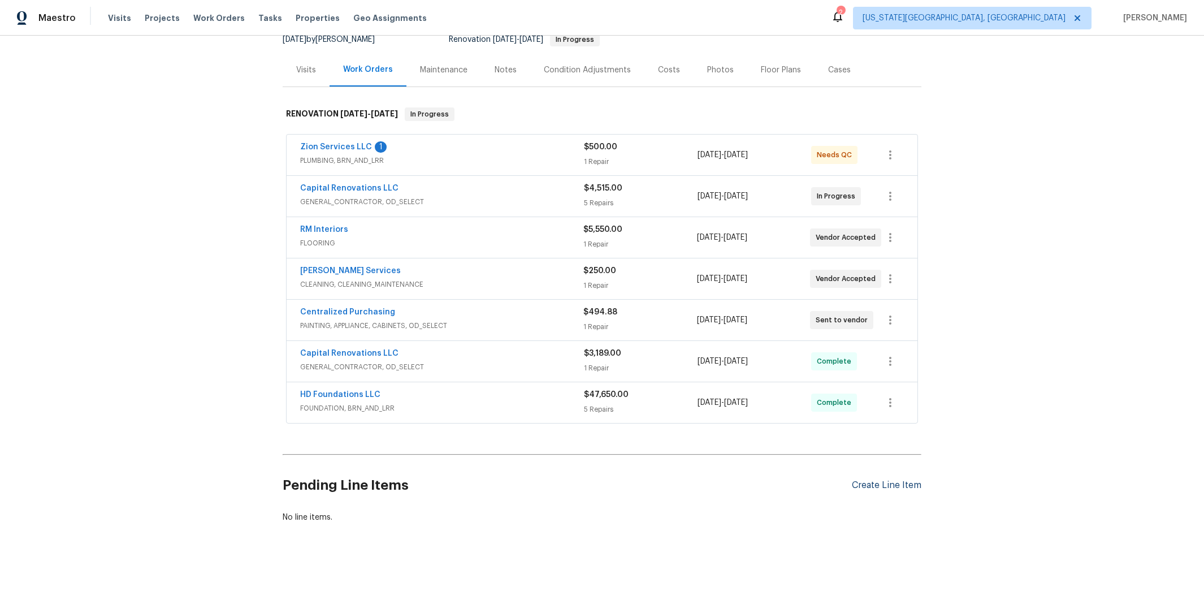
click at [876, 480] on div "Create Line Item" at bounding box center [887, 485] width 70 height 11
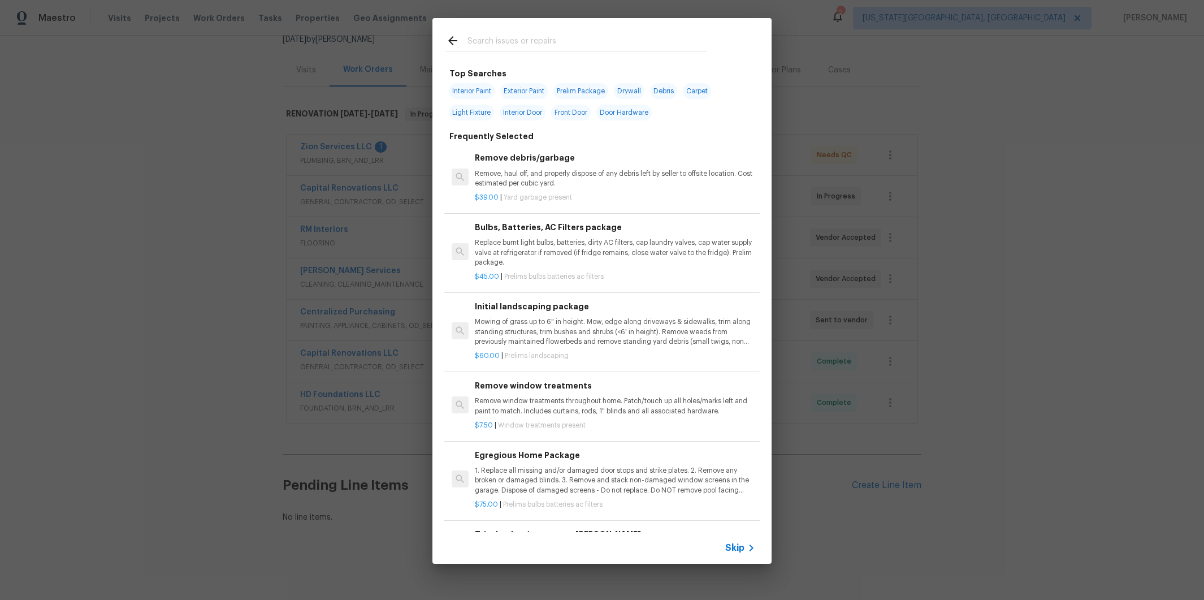
click at [520, 44] on input "text" at bounding box center [587, 42] width 240 height 17
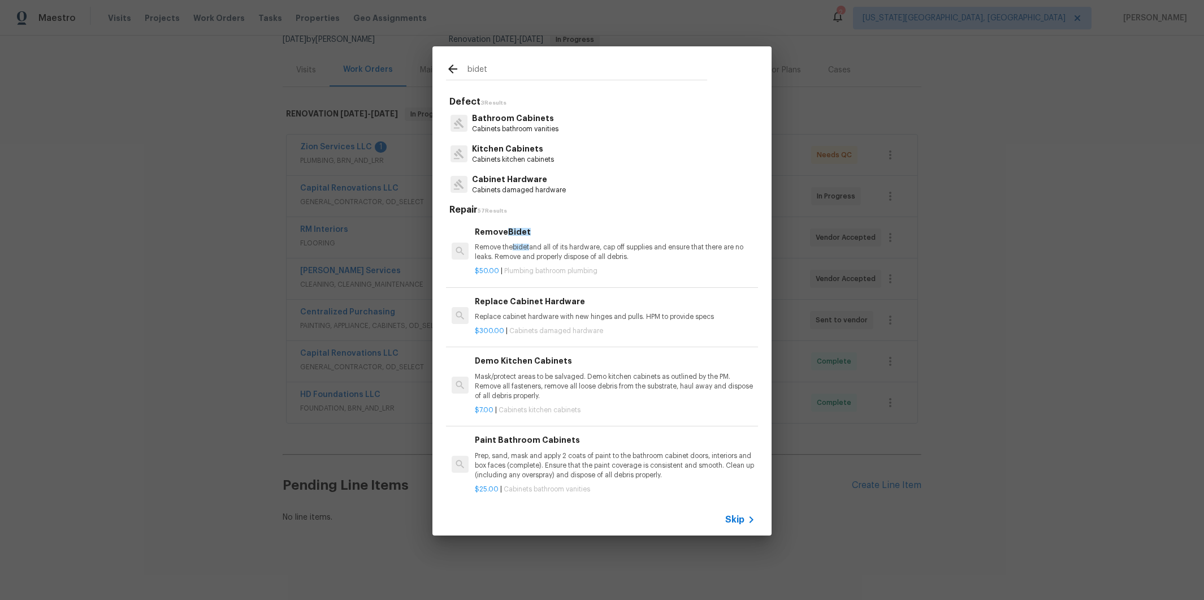
type input "bidet"
click at [462, 75] on div at bounding box center [456, 70] width 21 height 17
click at [453, 71] on icon at bounding box center [453, 69] width 14 height 14
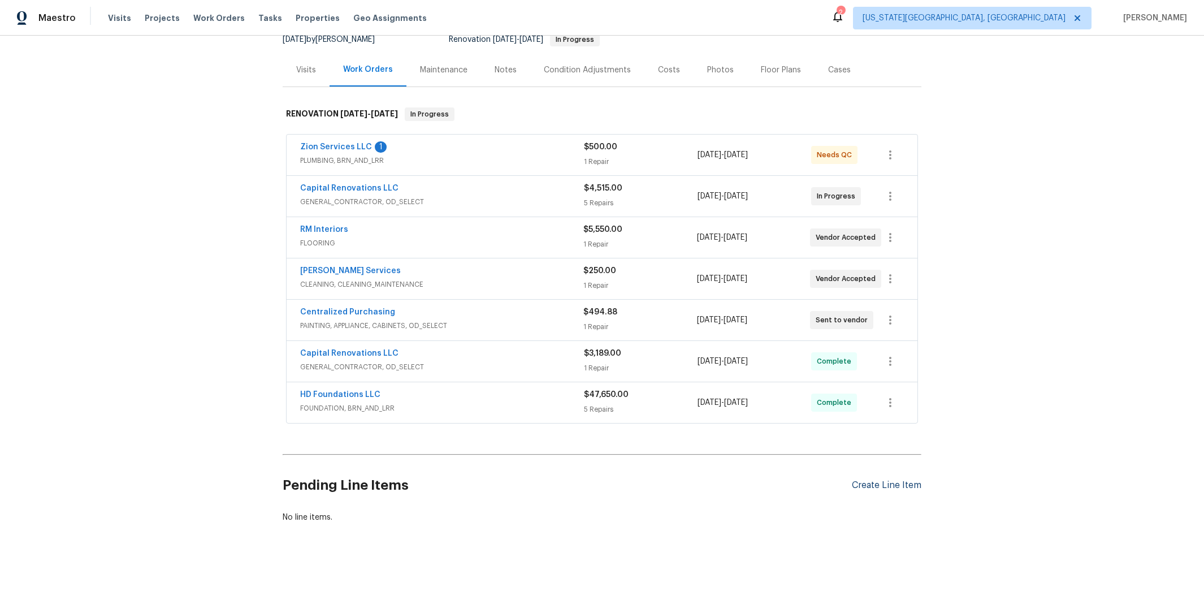
click at [866, 480] on div "Create Line Item" at bounding box center [887, 485] width 70 height 11
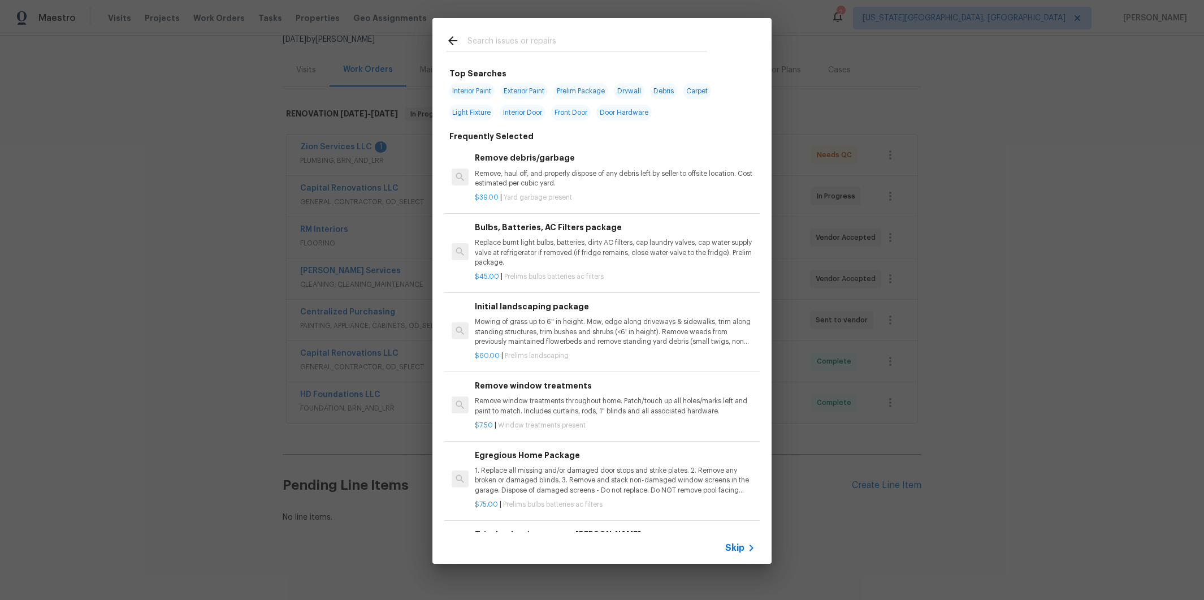
click at [732, 548] on span "Skip" at bounding box center [734, 547] width 19 height 11
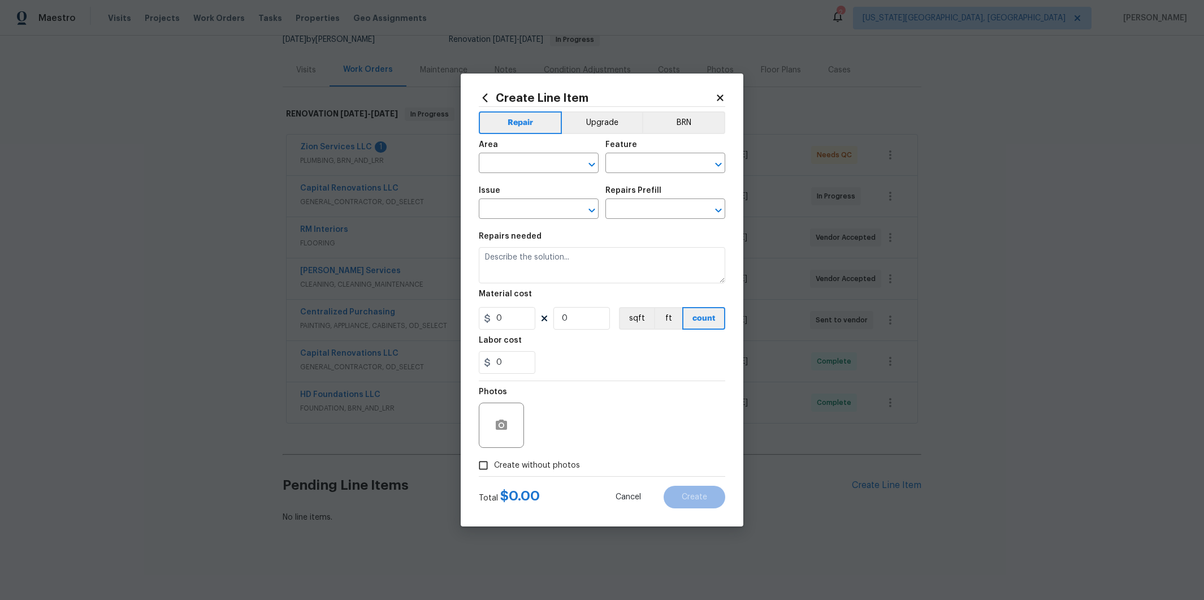
click at [483, 98] on icon at bounding box center [485, 97] width 5 height 8
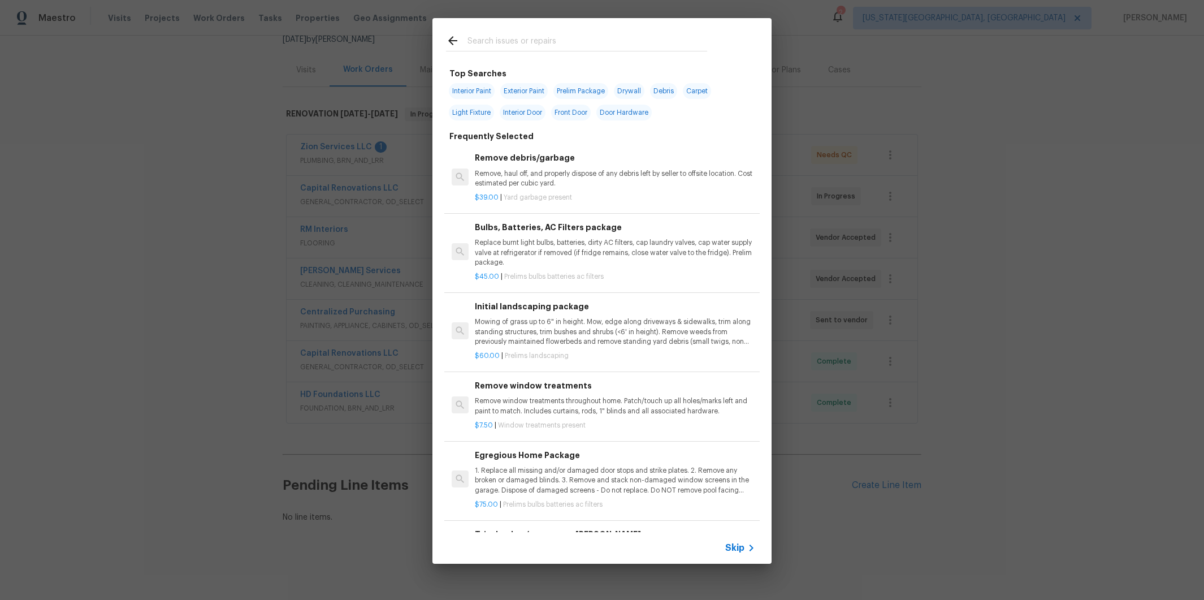
click at [523, 42] on input "text" at bounding box center [587, 42] width 240 height 17
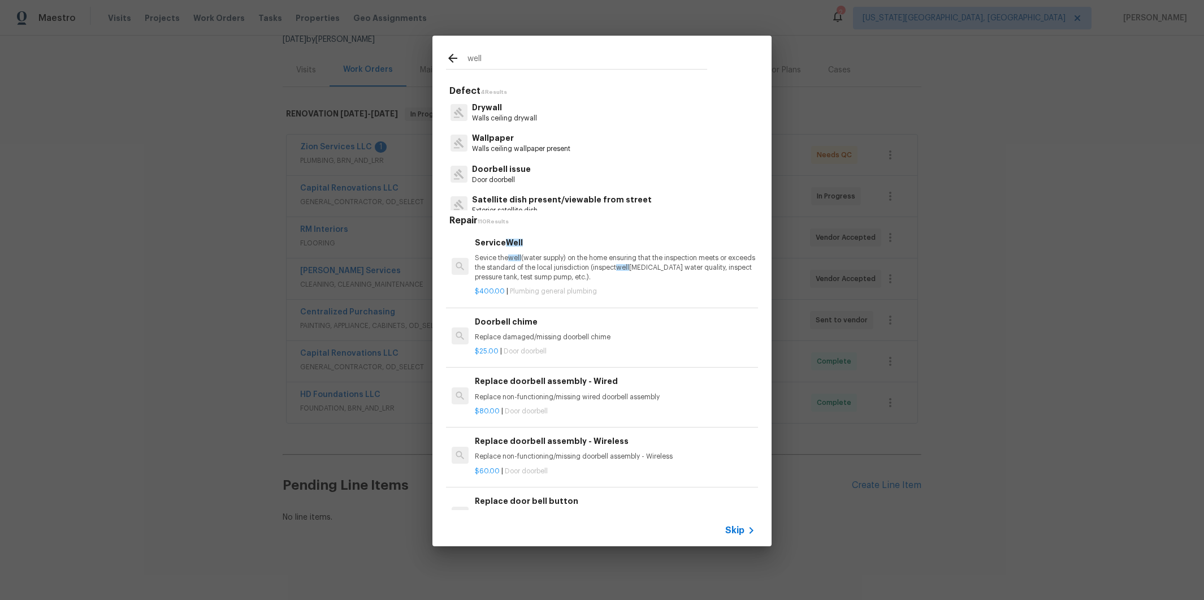
type input "well"
click at [453, 58] on icon at bounding box center [452, 58] width 9 height 9
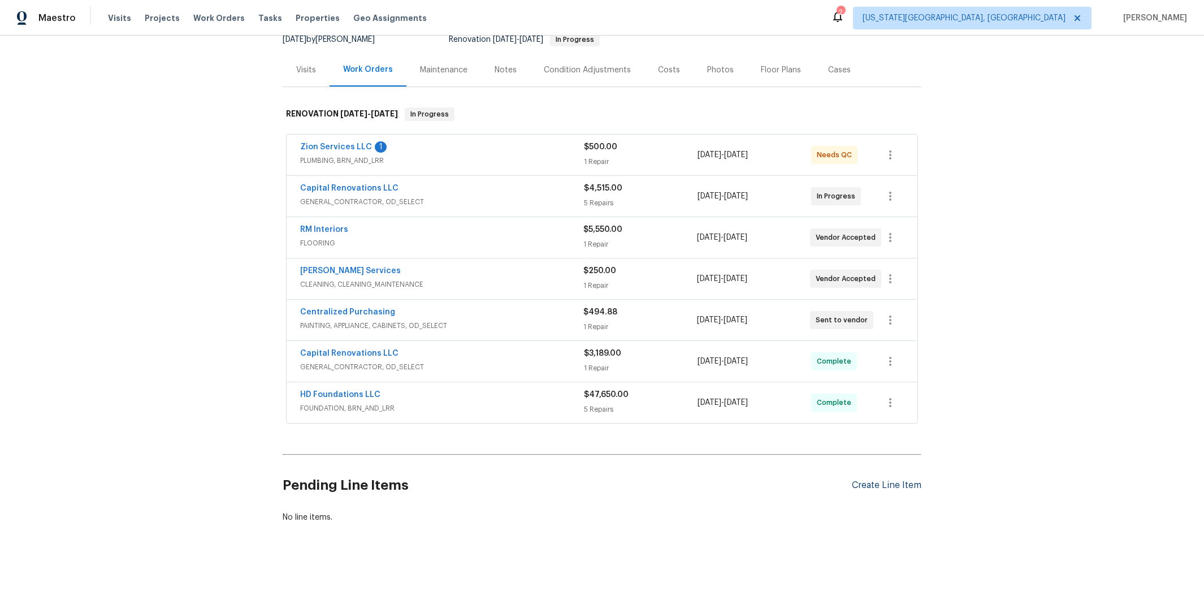
click at [881, 480] on div "Create Line Item" at bounding box center [887, 485] width 70 height 11
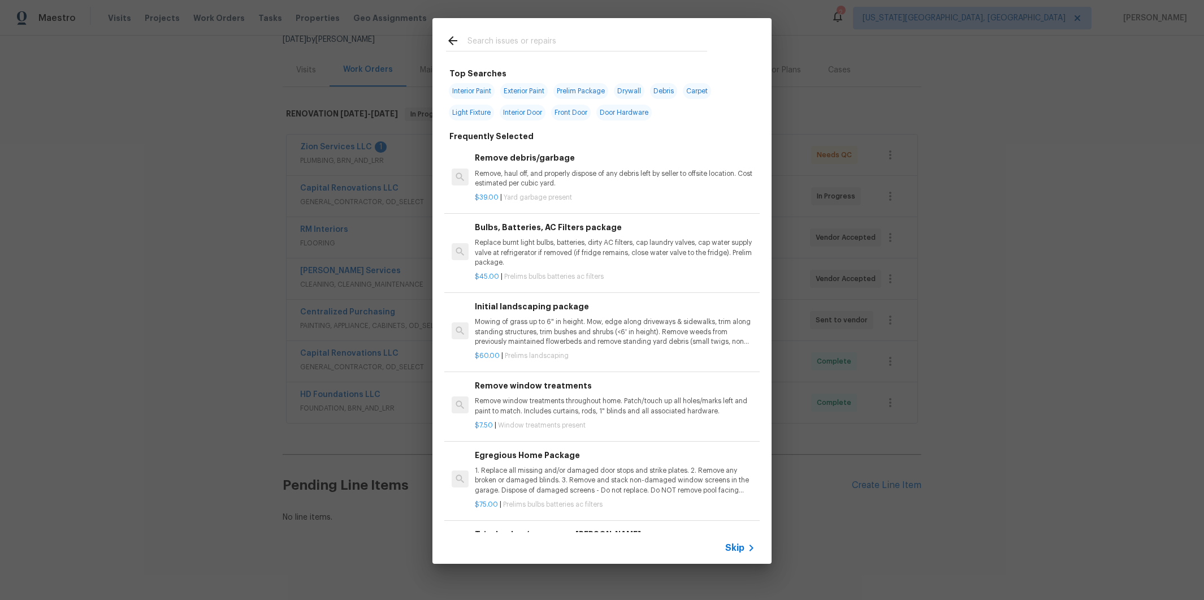
click at [736, 548] on span "Skip" at bounding box center [734, 547] width 19 height 11
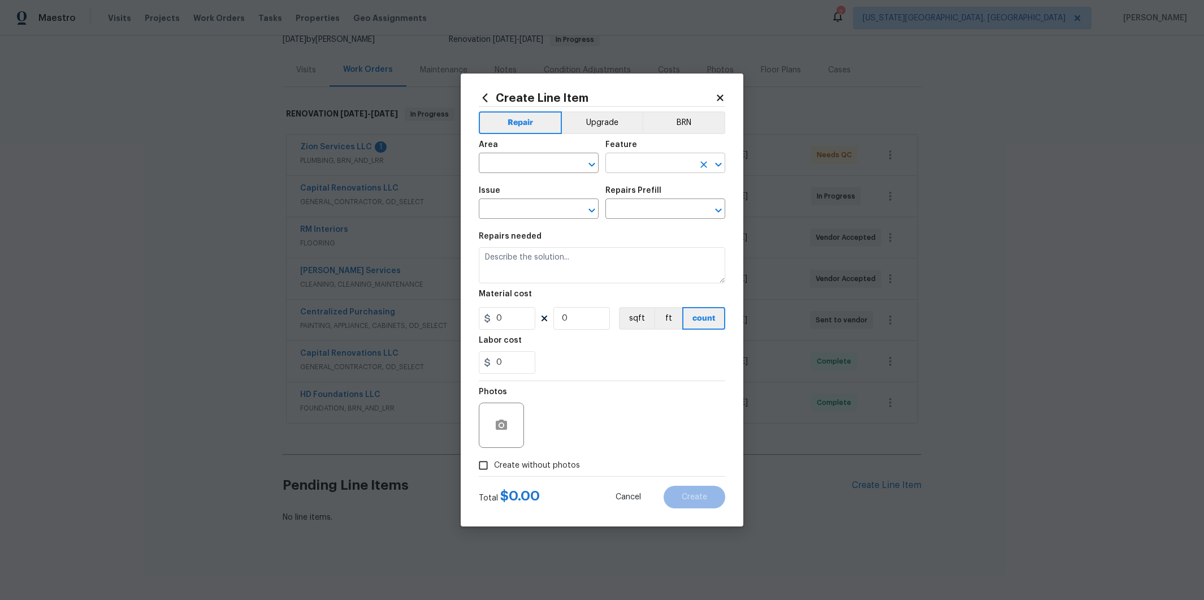
click at [656, 166] on input "text" at bounding box center [649, 164] width 88 height 18
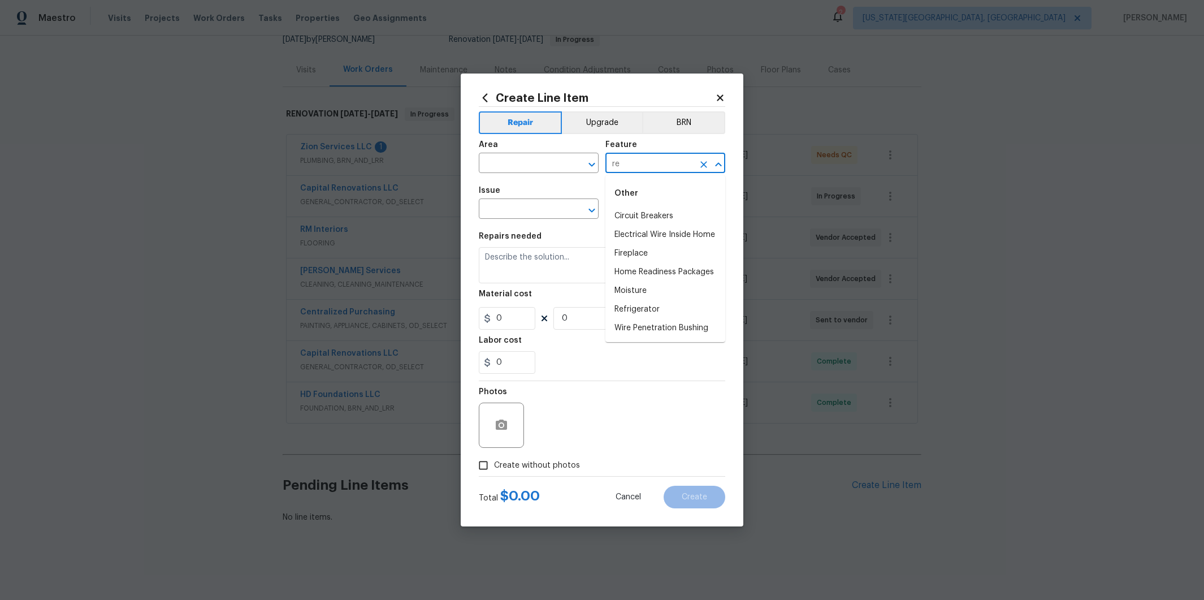
type input "res"
click at [701, 163] on icon "Clear" at bounding box center [703, 164] width 7 height 7
click at [587, 187] on div "Issue" at bounding box center [539, 194] width 120 height 15
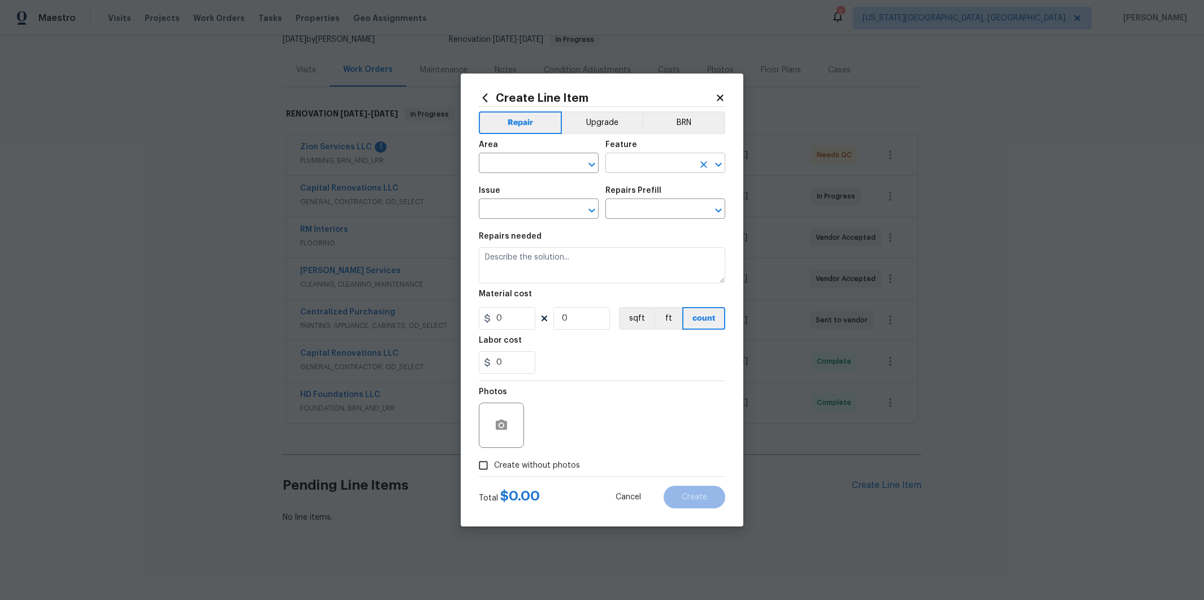
click at [660, 162] on input "text" at bounding box center [649, 164] width 88 height 18
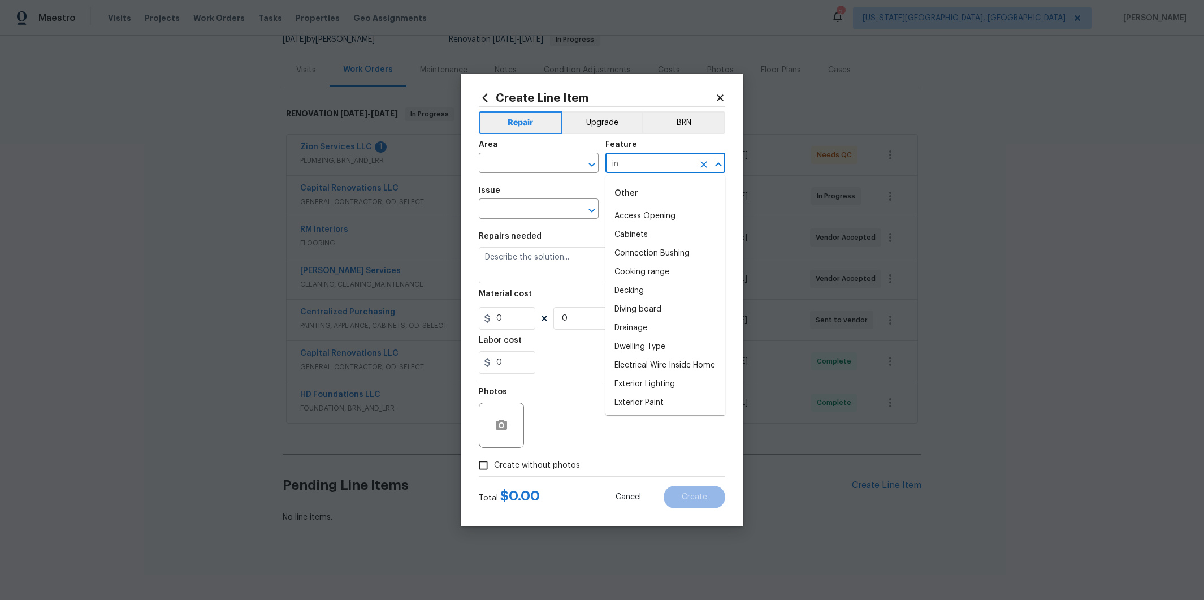
type input "i"
type input "res"
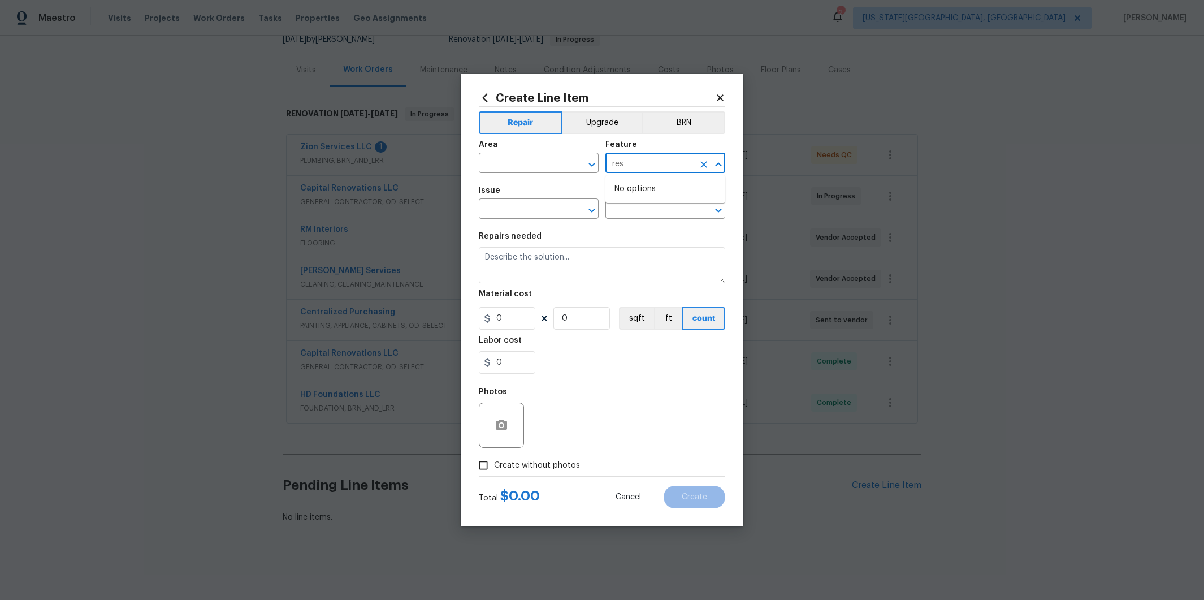
click at [701, 165] on icon "Clear" at bounding box center [703, 164] width 11 height 11
click at [723, 142] on div "Feature" at bounding box center [665, 148] width 120 height 15
click at [487, 99] on icon at bounding box center [485, 98] width 12 height 12
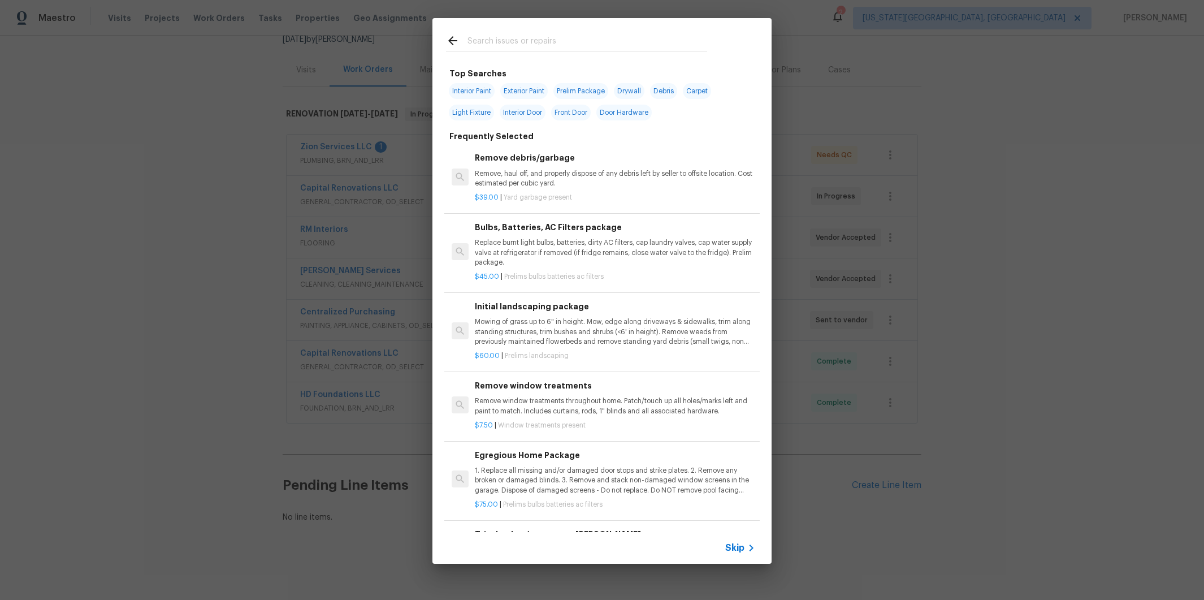
click at [551, 46] on input "text" at bounding box center [587, 42] width 240 height 17
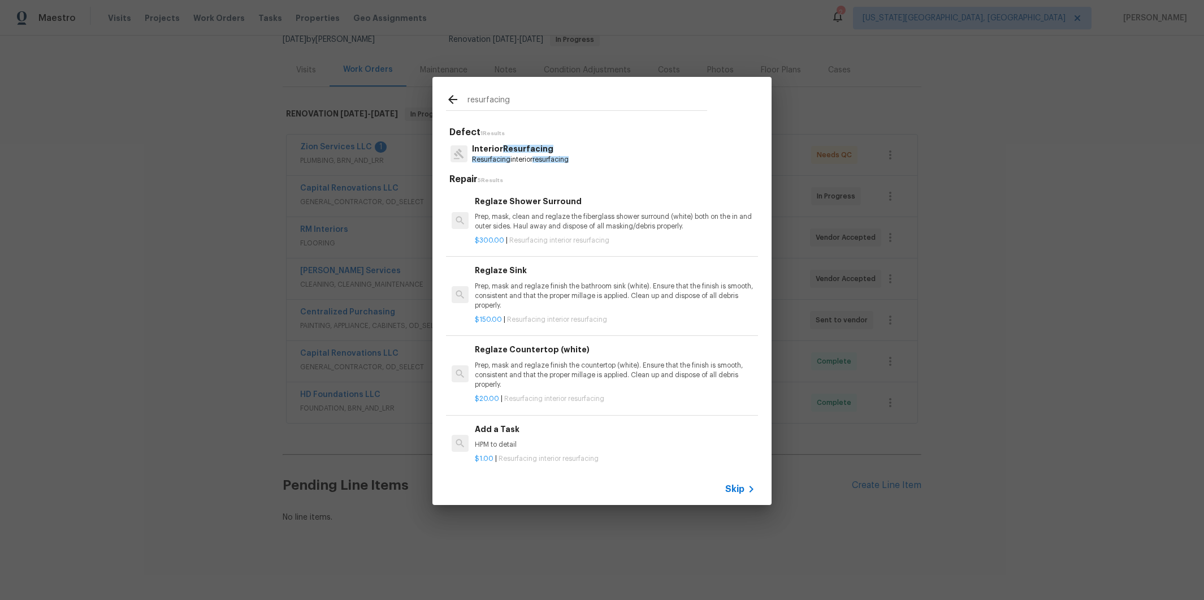
type input "resurfacing"
click at [563, 153] on p "Interior Resurfacing" at bounding box center [520, 149] width 97 height 12
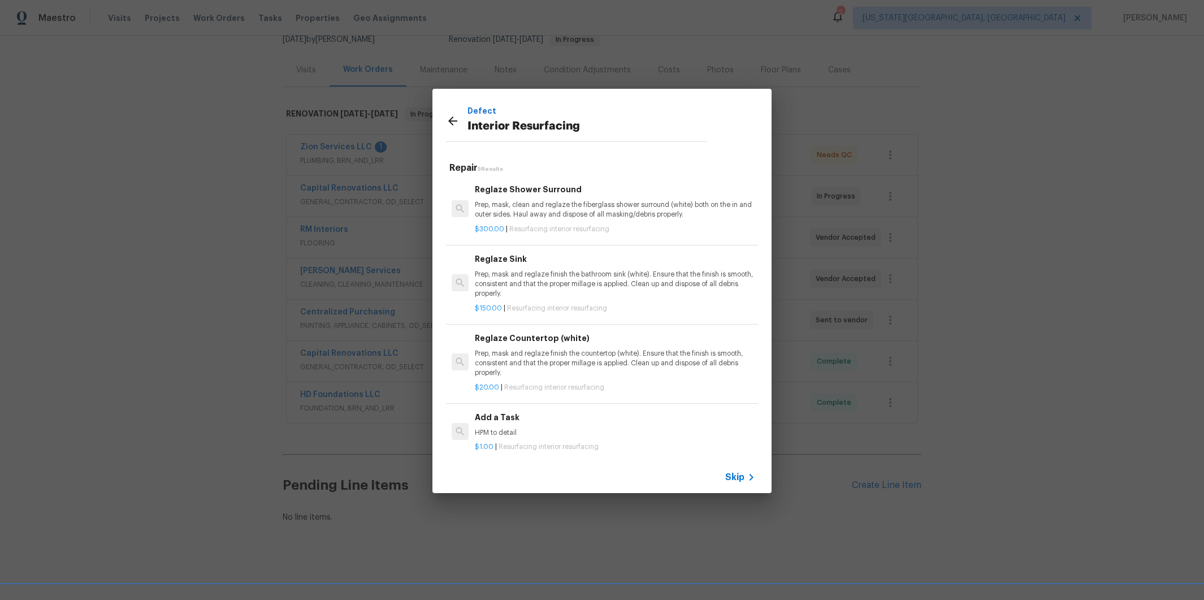
click at [453, 122] on icon at bounding box center [453, 121] width 14 height 14
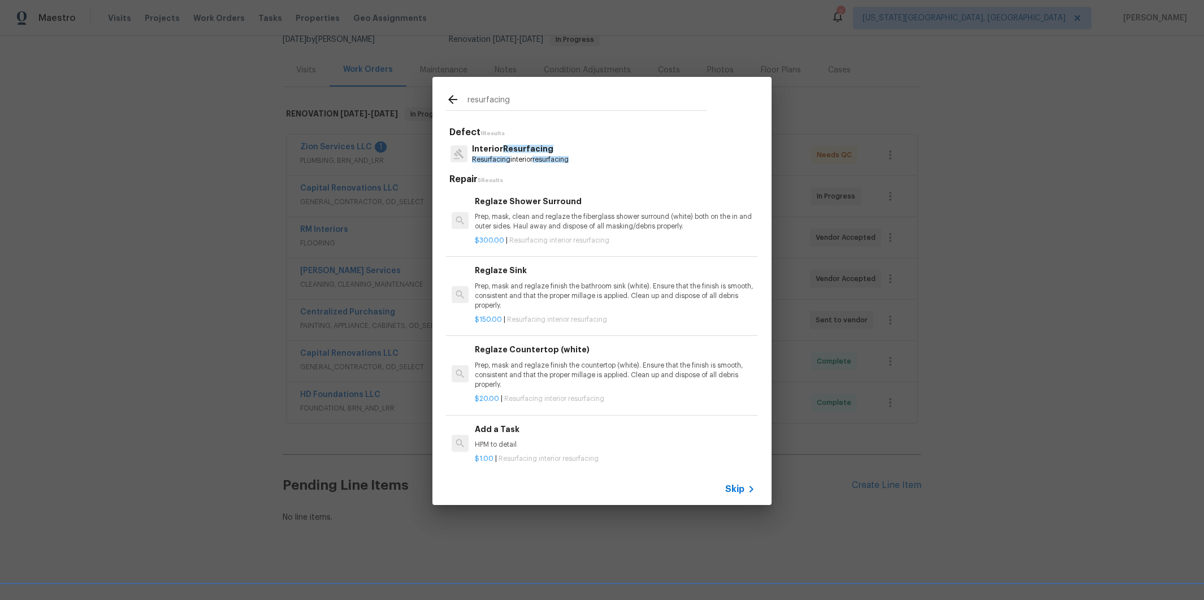
click at [565, 155] on p "Resurfacing interior resurfacing" at bounding box center [520, 160] width 97 height 10
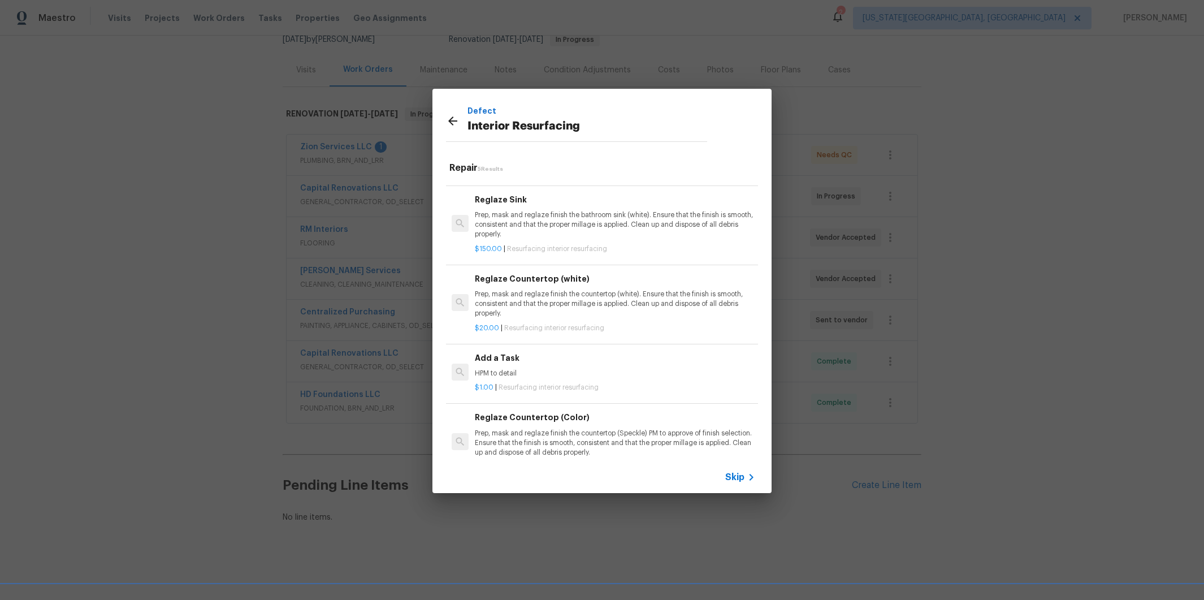
scroll to position [73, 0]
